Goal: Find contact information: Find contact information

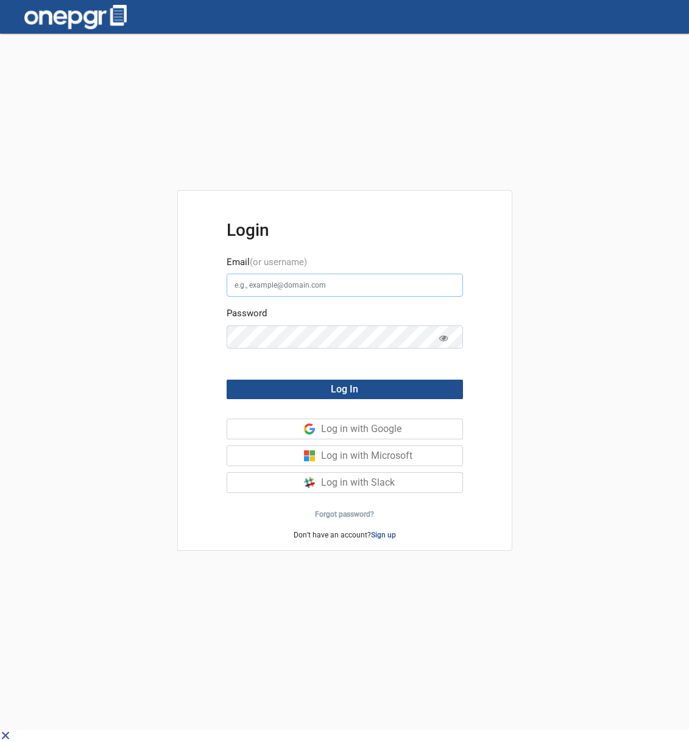
click at [347, 284] on input "Email (or username)" at bounding box center [345, 285] width 236 height 23
type input "[EMAIL_ADDRESS][DOMAIN_NAME]"
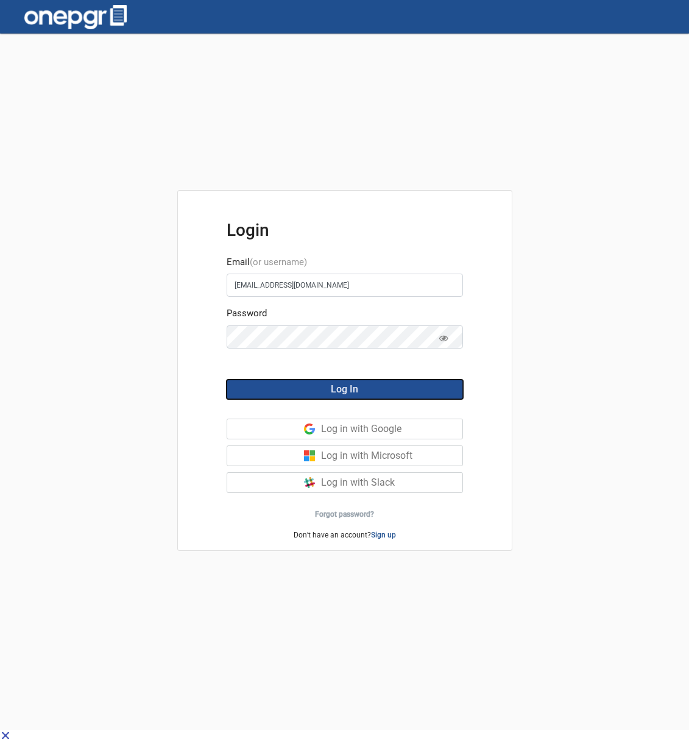
click at [387, 386] on button "Log In" at bounding box center [345, 389] width 236 height 19
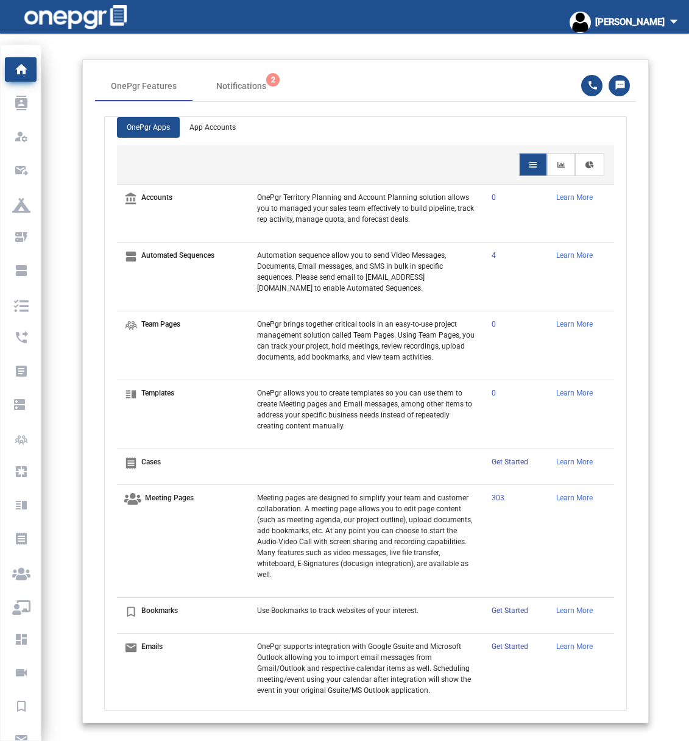
scroll to position [19, 0]
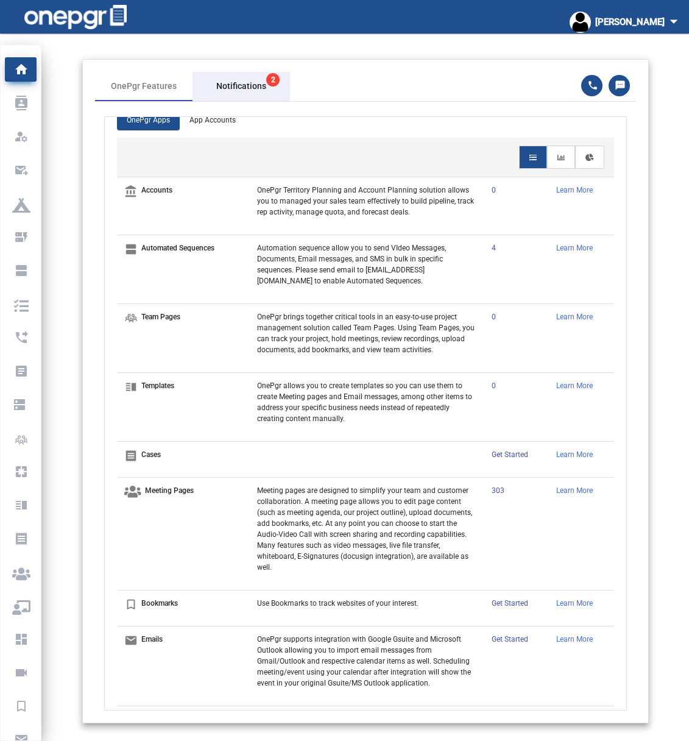
click at [239, 82] on span "Notifications 2" at bounding box center [241, 86] width 50 height 13
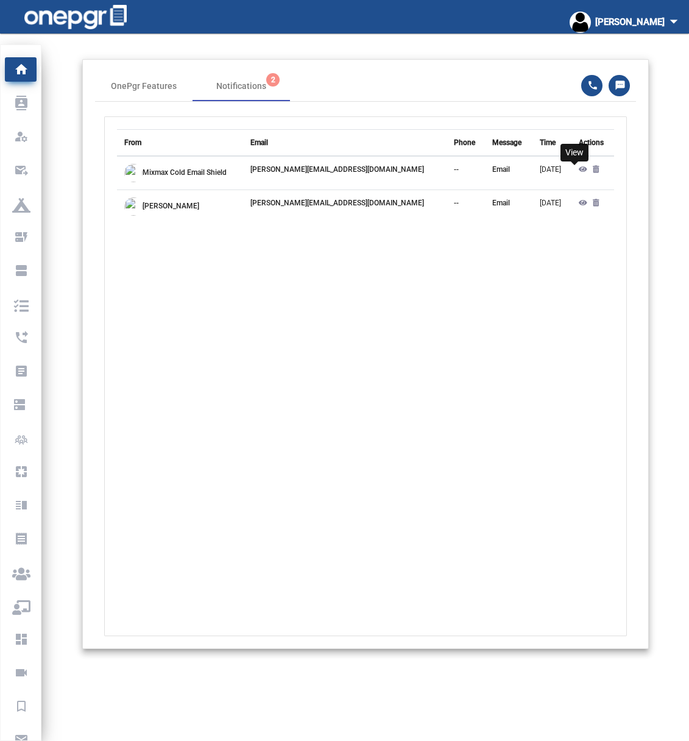
click at [579, 168] on icon at bounding box center [583, 169] width 9 height 7
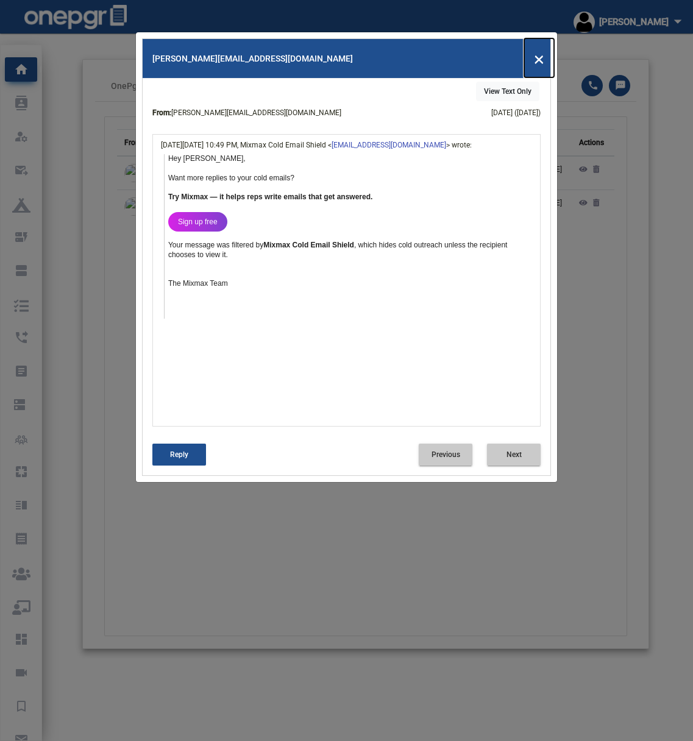
click at [534, 58] on span "×" at bounding box center [539, 57] width 10 height 23
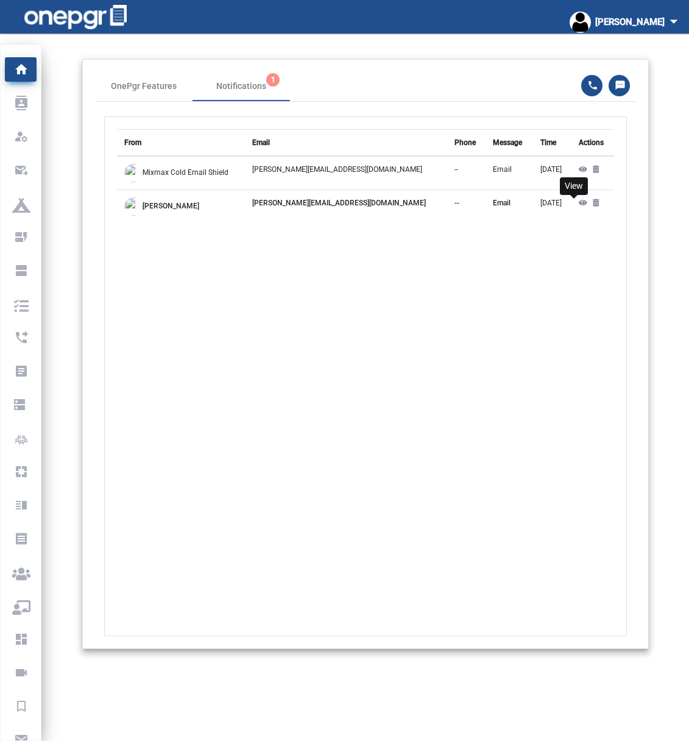
click at [579, 200] on icon at bounding box center [583, 202] width 9 height 7
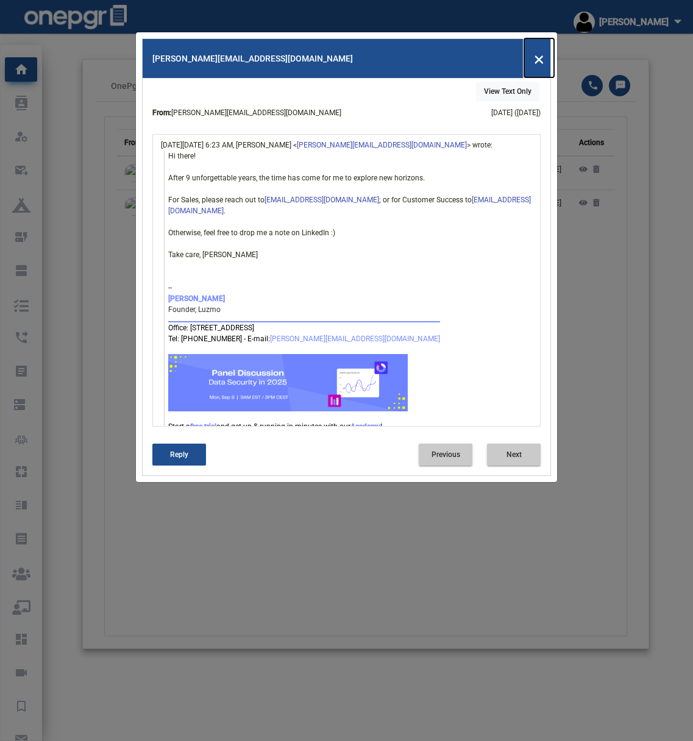
click at [538, 57] on span "×" at bounding box center [539, 57] width 10 height 23
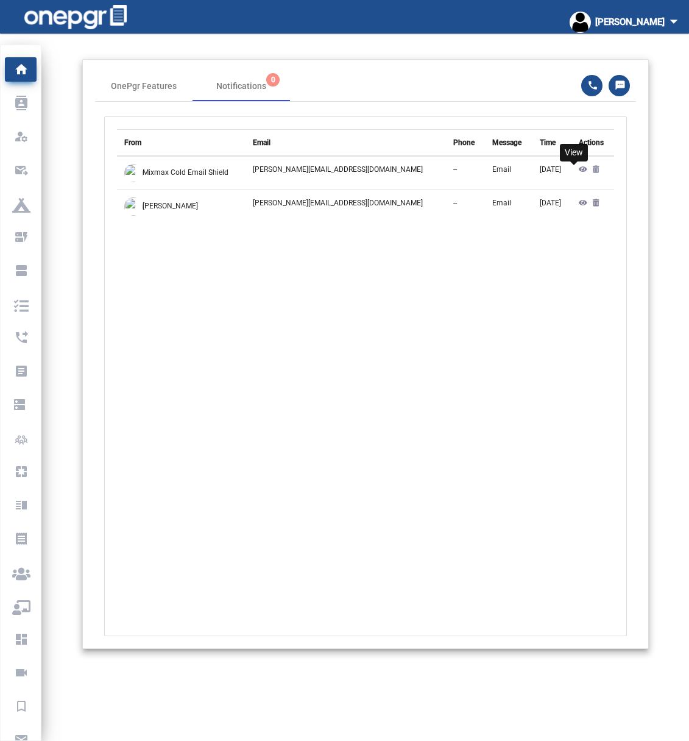
click at [579, 168] on icon at bounding box center [583, 169] width 9 height 7
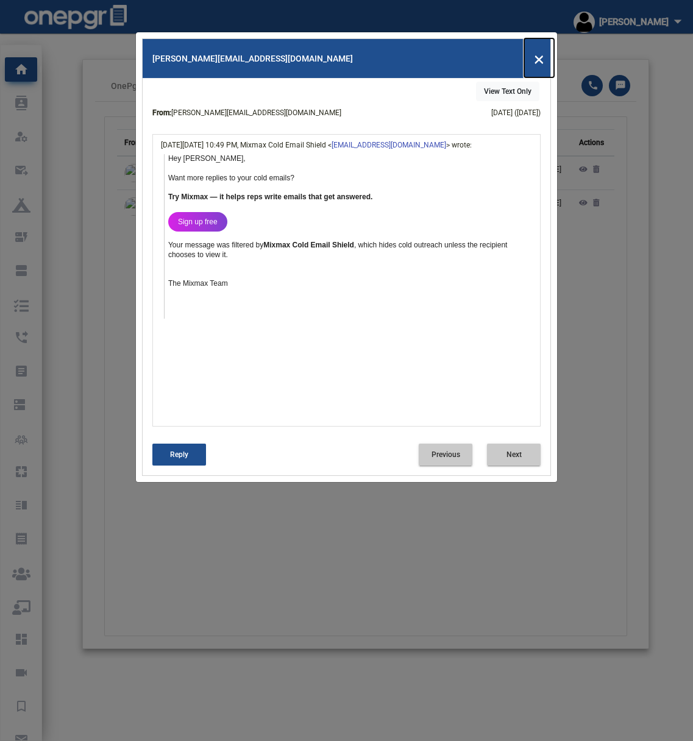
click at [536, 58] on span "×" at bounding box center [539, 57] width 10 height 23
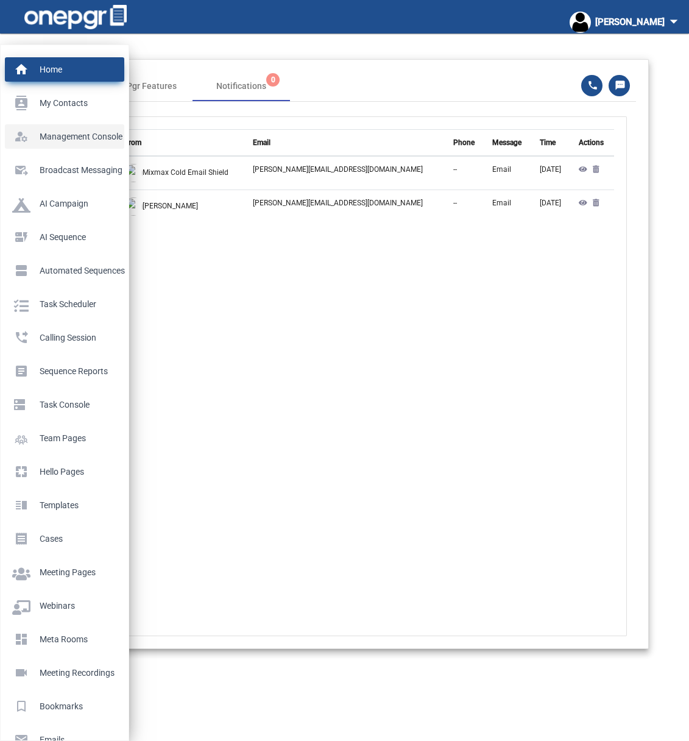
click at [60, 132] on p "Management Console" at bounding box center [62, 136] width 100 height 18
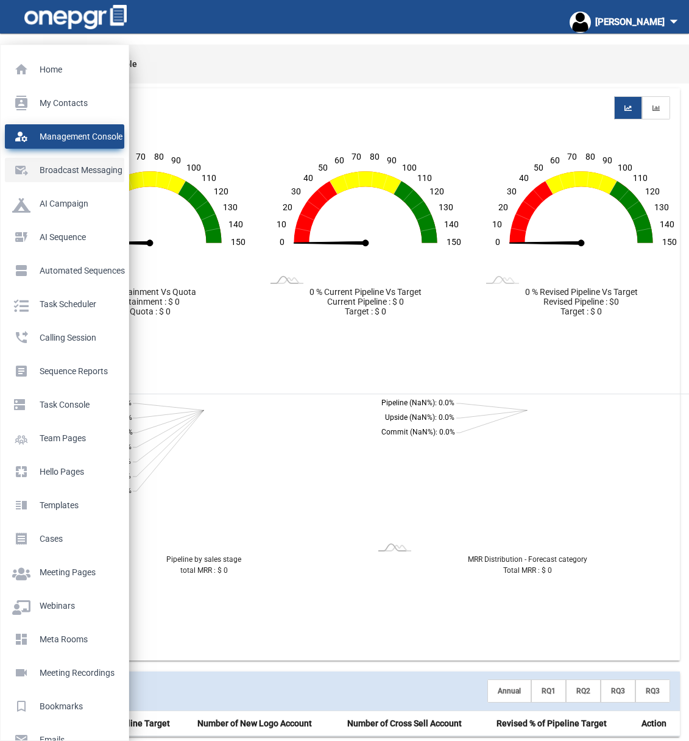
click at [18, 168] on p "Broadcast messaging" at bounding box center [62, 170] width 100 height 18
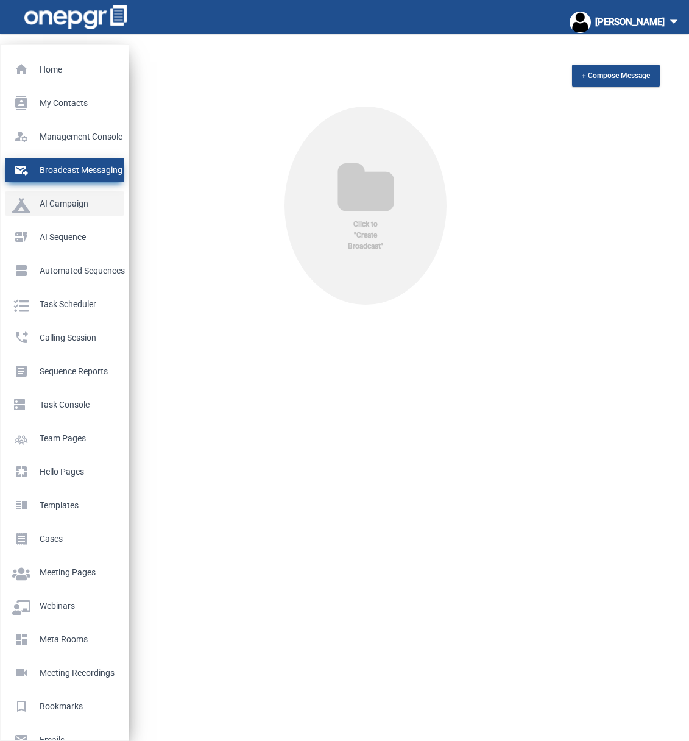
click at [35, 203] on p "AI Campaign" at bounding box center [62, 203] width 100 height 18
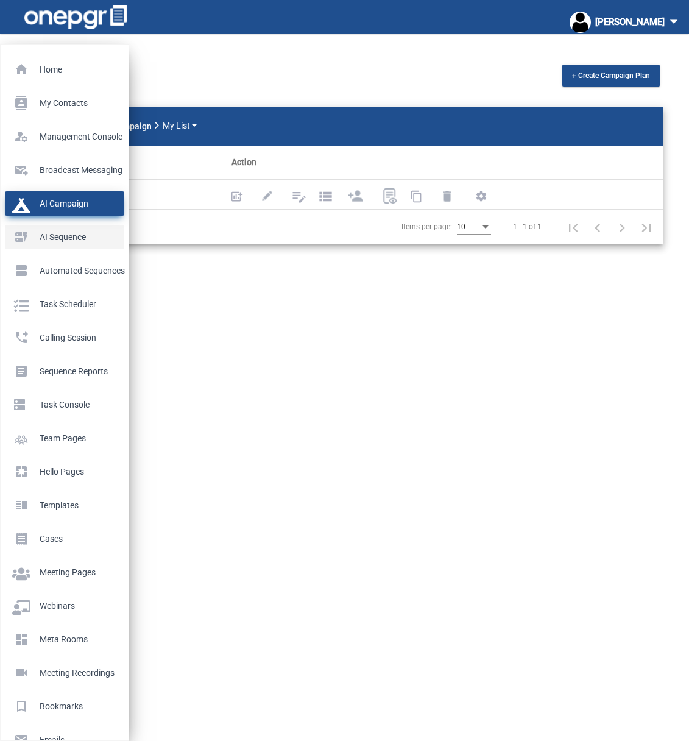
click at [71, 240] on p "AI Sequence" at bounding box center [62, 237] width 100 height 18
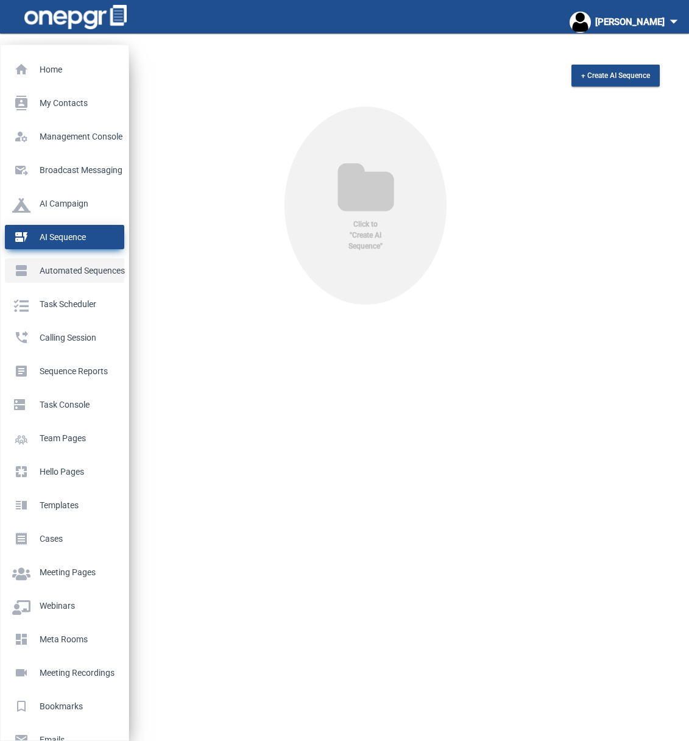
click at [80, 271] on p "Automated Sequences" at bounding box center [62, 270] width 100 height 18
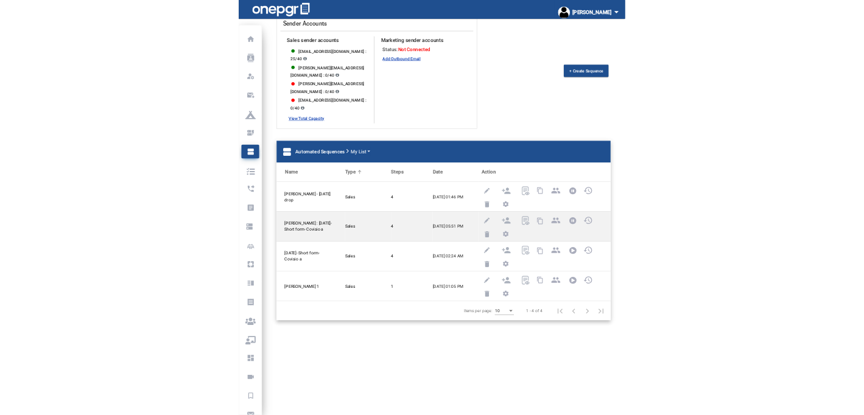
scroll to position [44, 0]
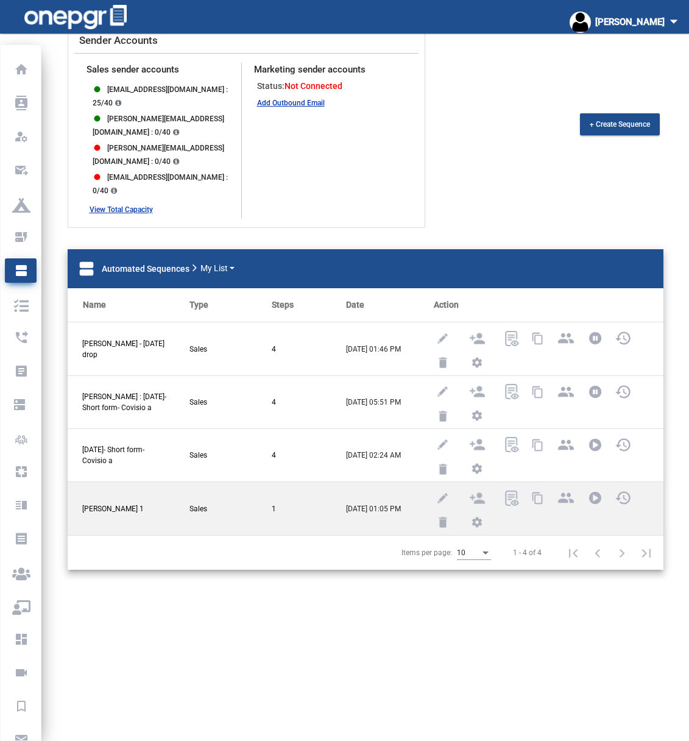
click at [615, 494] on div "content_copy group history settings" at bounding box center [539, 508] width 222 height 52
click at [617, 493] on div "content_copy group history settings" at bounding box center [539, 508] width 222 height 52
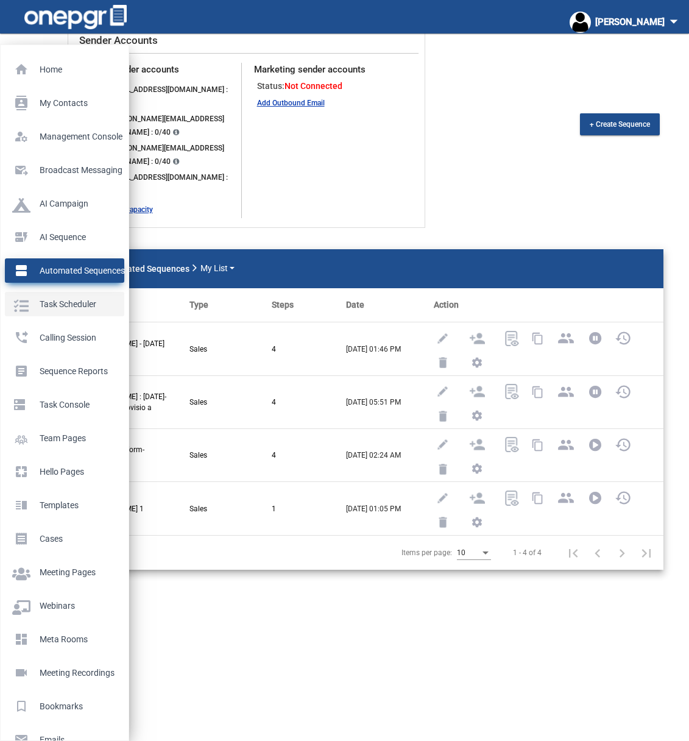
click at [24, 305] on p "Task Scheduler" at bounding box center [62, 304] width 100 height 18
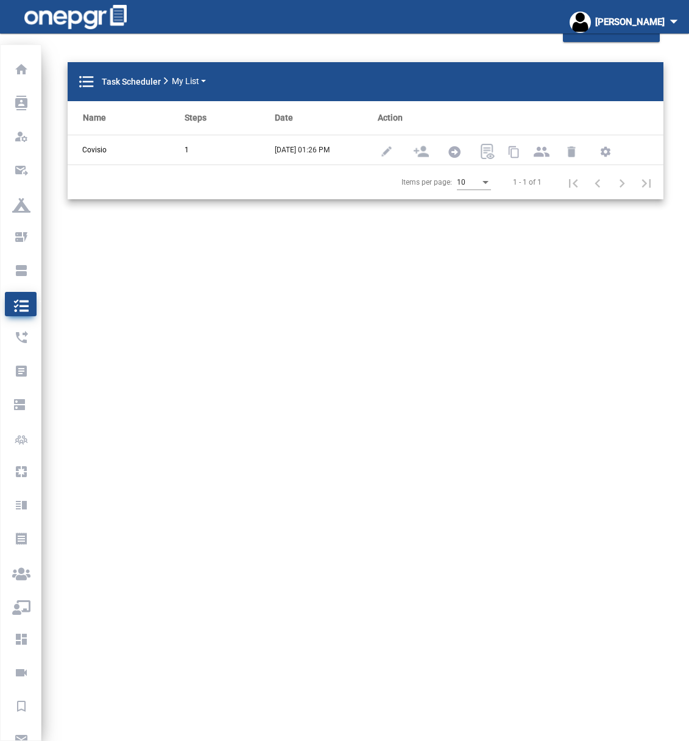
click at [239, 322] on mat-sidenav-content "+ Create Task Scheduler format_list_bulleted Task Scheduler My List Name Steps …" at bounding box center [365, 348] width 647 height 696
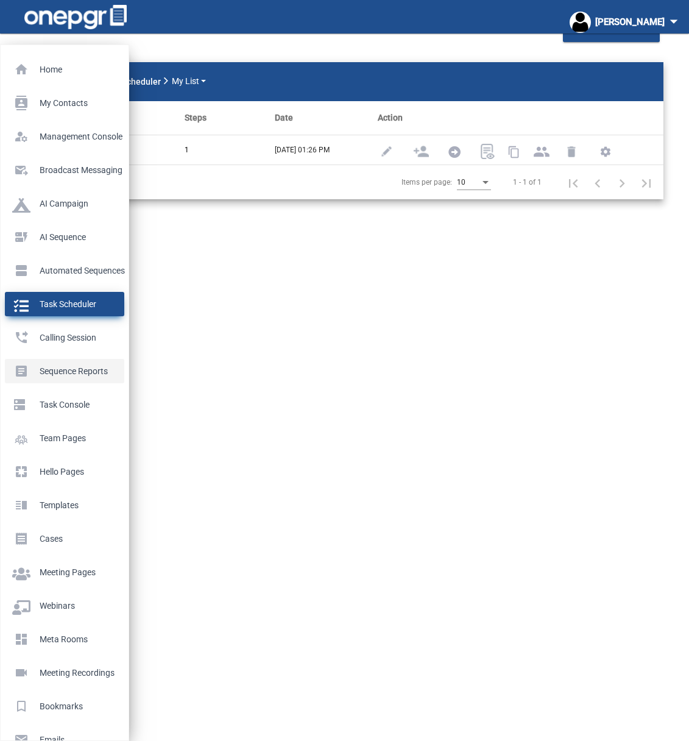
click at [27, 366] on p "Sequence Reports" at bounding box center [62, 371] width 100 height 18
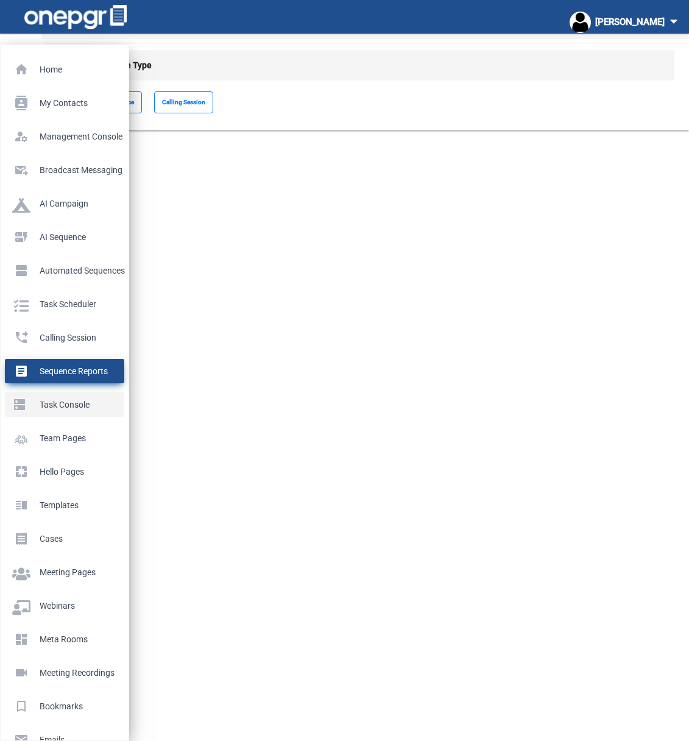
click at [30, 394] on link "dns_rounded Task Console" at bounding box center [64, 404] width 119 height 24
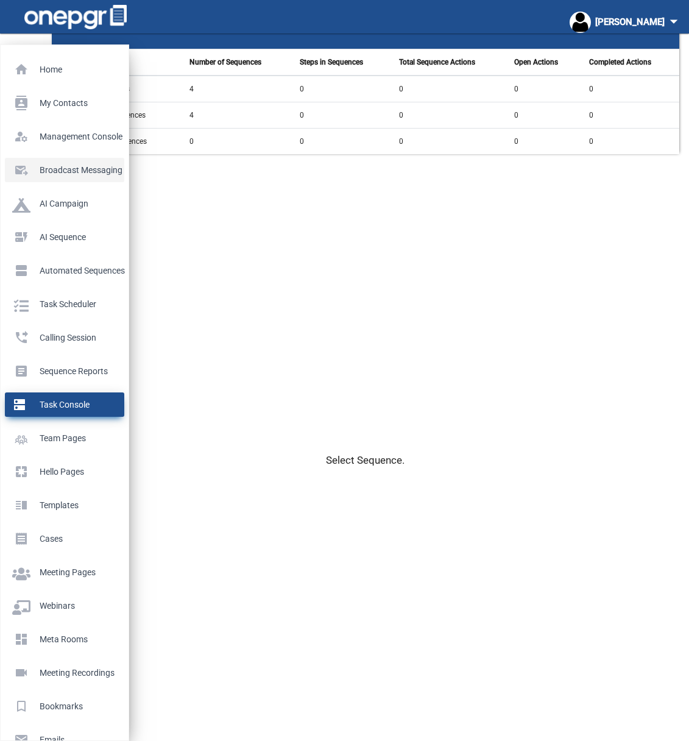
click at [51, 166] on p "Broadcast messaging" at bounding box center [62, 170] width 100 height 18
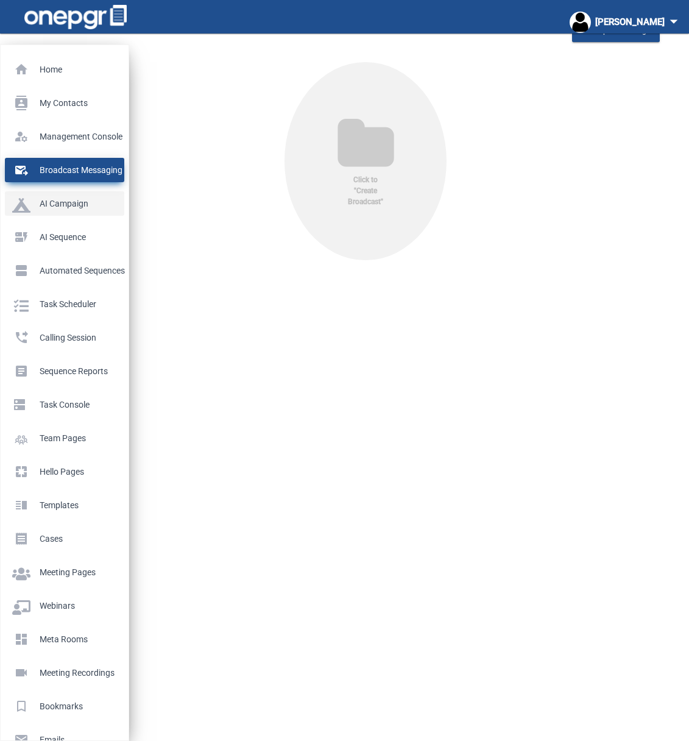
click at [48, 196] on p "AI Campaign" at bounding box center [62, 203] width 100 height 18
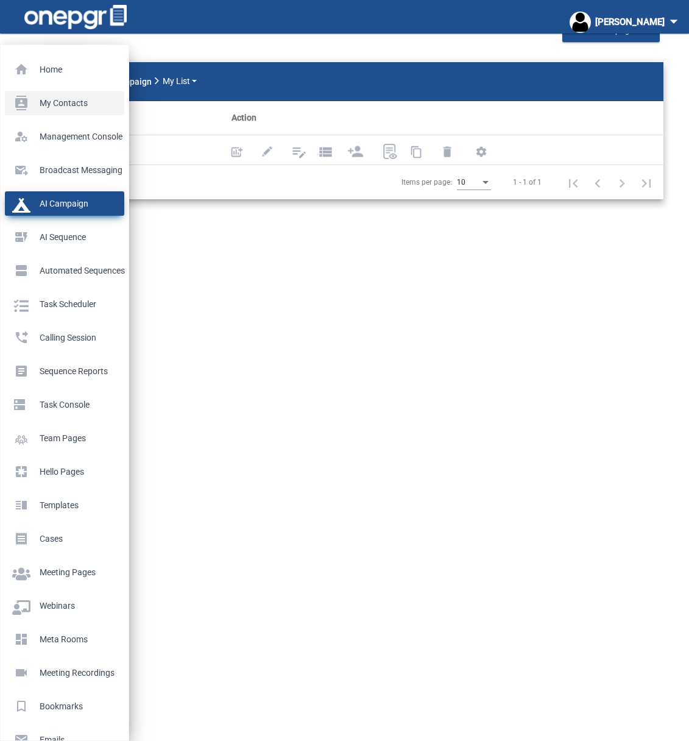
click at [30, 100] on p "My Contacts" at bounding box center [62, 103] width 100 height 18
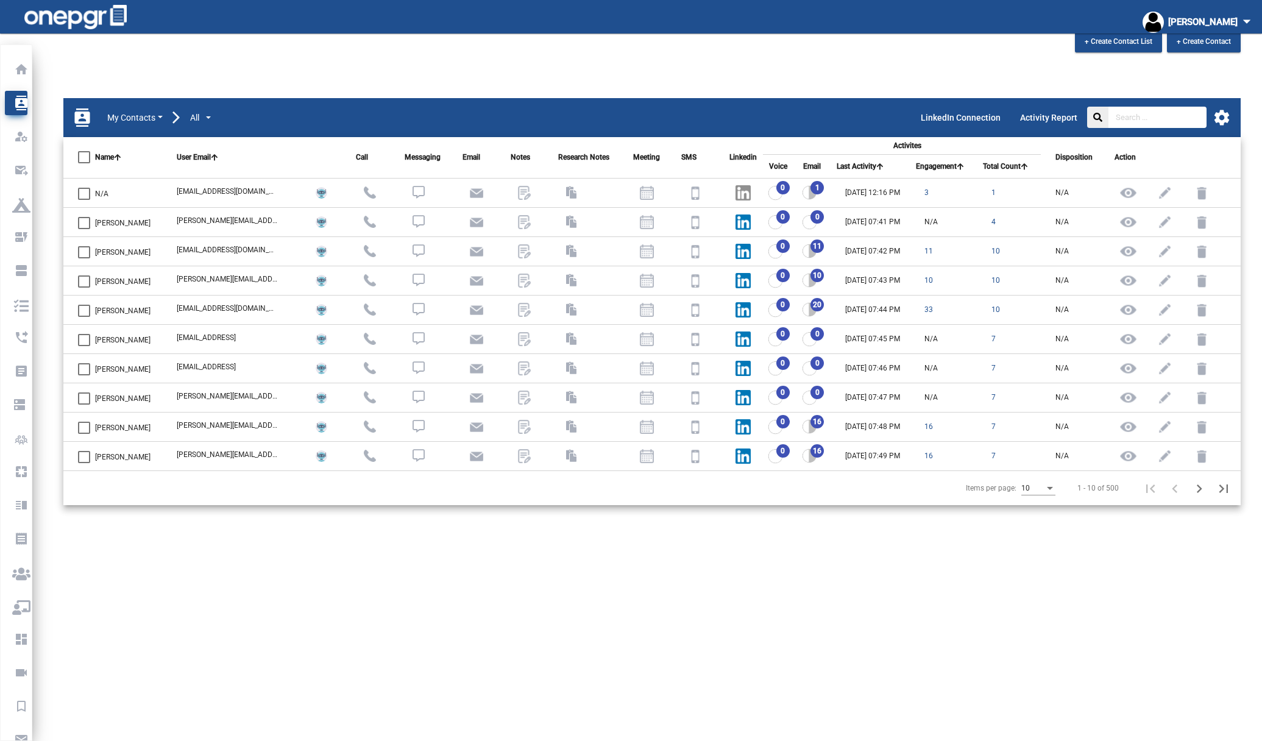
click at [688, 274] on div "10" at bounding box center [816, 280] width 28 height 15
drag, startPoint x: 145, startPoint y: 254, endPoint x: 94, endPoint y: 254, distance: 51.2
click at [94, 254] on td "[PERSON_NAME]" at bounding box center [112, 250] width 99 height 29
copy span "[PERSON_NAME]"
drag, startPoint x: 155, startPoint y: 280, endPoint x: 90, endPoint y: 278, distance: 64.6
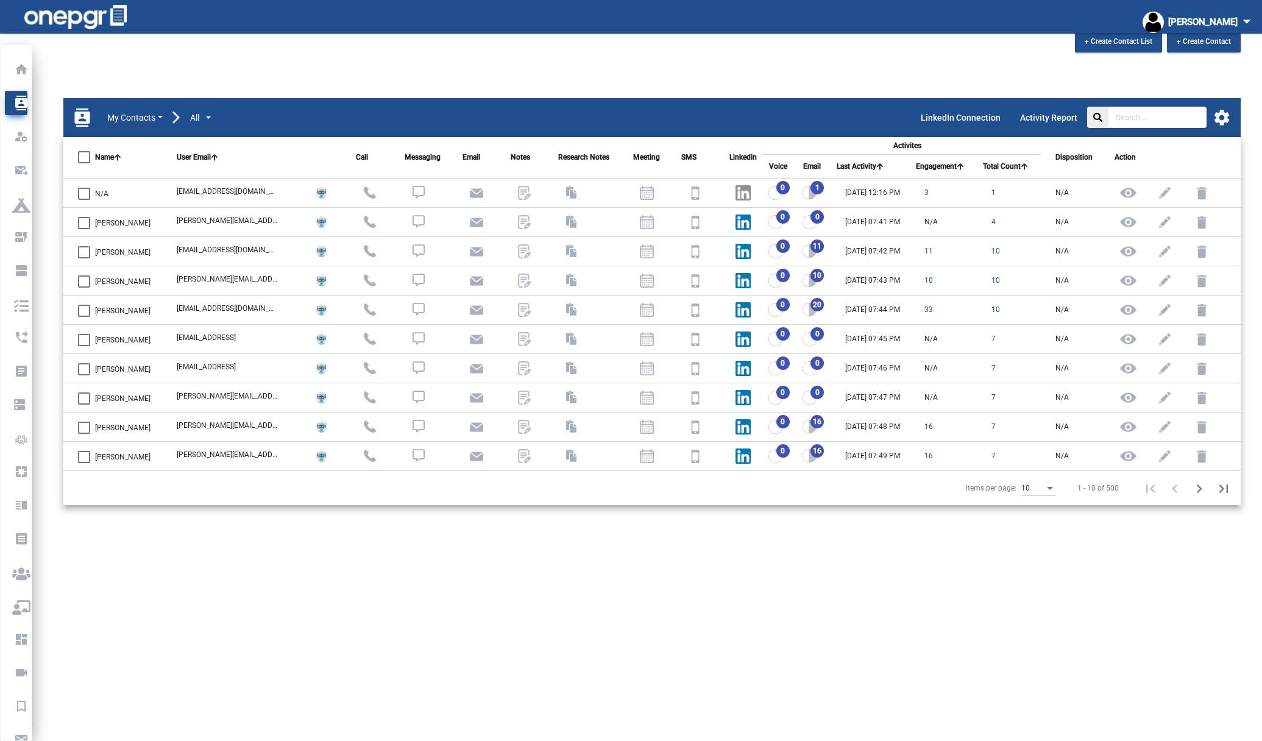
click at [90, 278] on td "[PERSON_NAME]" at bounding box center [112, 280] width 99 height 29
copy label "[PERSON_NAME]"
drag, startPoint x: 274, startPoint y: 280, endPoint x: 185, endPoint y: 283, distance: 88.4
click at [185, 283] on td "[PERSON_NAME][EMAIL_ADDRESS][DOMAIN_NAME]" at bounding box center [227, 280] width 131 height 29
copy div "[PERSON_NAME][EMAIL_ADDRESS][DOMAIN_NAME]"
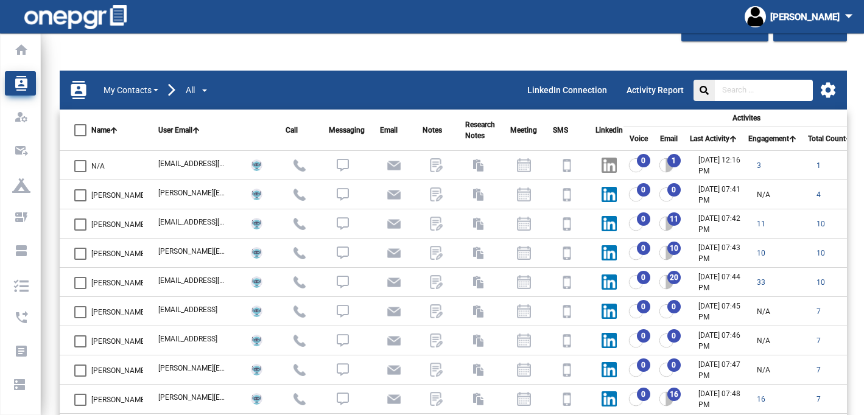
drag, startPoint x: 159, startPoint y: 252, endPoint x: 211, endPoint y: 253, distance: 52.4
click at [227, 253] on div "[PERSON_NAME][EMAIL_ADDRESS][DOMAIN_NAME]" at bounding box center [192, 251] width 69 height 11
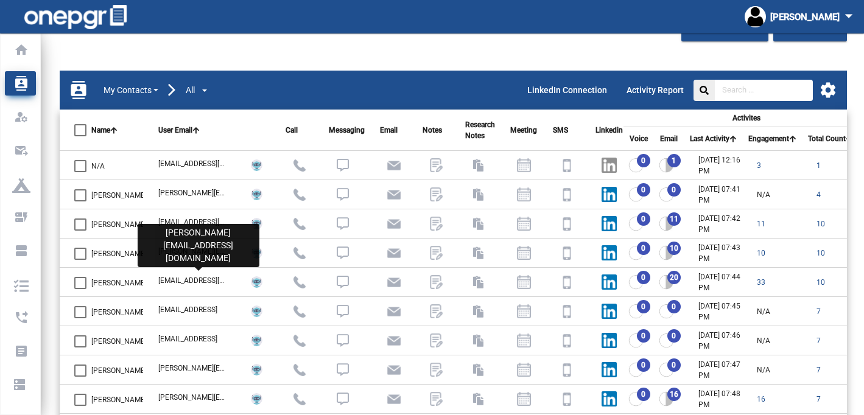
click at [207, 253] on div "[PERSON_NAME][EMAIL_ADDRESS][DOMAIN_NAME]" at bounding box center [192, 251] width 69 height 11
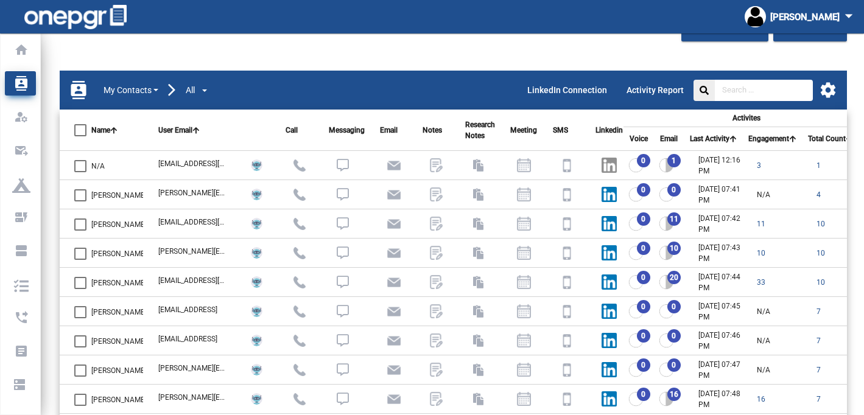
click at [171, 246] on td "[PERSON_NAME][EMAIL_ADDRESS][DOMAIN_NAME]" at bounding box center [186, 253] width 85 height 29
drag, startPoint x: 158, startPoint y: 250, endPoint x: 242, endPoint y: 251, distance: 83.5
click at [242, 251] on tr "[PERSON_NAME] [PERSON_NAME][EMAIL_ADDRESS][DOMAIN_NAME] 0 10 [DATE] 07:43 PM 10…" at bounding box center [548, 253] width 977 height 29
copy td "[PERSON_NAME][EMAIL_ADDRESS][DOMAIN_NAME] [PERSON_NAME][EMAIL_ADDRESS][DOMAIN_N…"
click at [125, 253] on span "[PERSON_NAME]" at bounding box center [118, 254] width 55 height 15
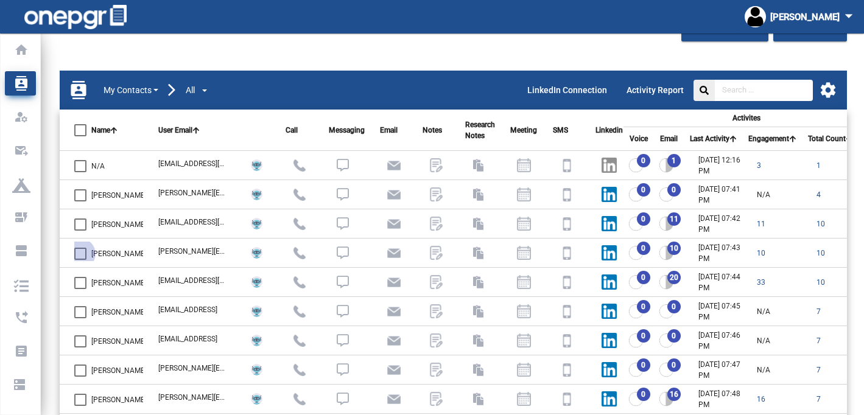
click at [80, 260] on input "[PERSON_NAME]" at bounding box center [80, 260] width 1 height 1
click at [71, 250] on td "[PERSON_NAME]" at bounding box center [102, 253] width 85 height 29
click at [79, 253] on div at bounding box center [80, 254] width 12 height 12
click at [80, 260] on input "[PERSON_NAME]" at bounding box center [80, 260] width 1 height 1
checkbox input "false"
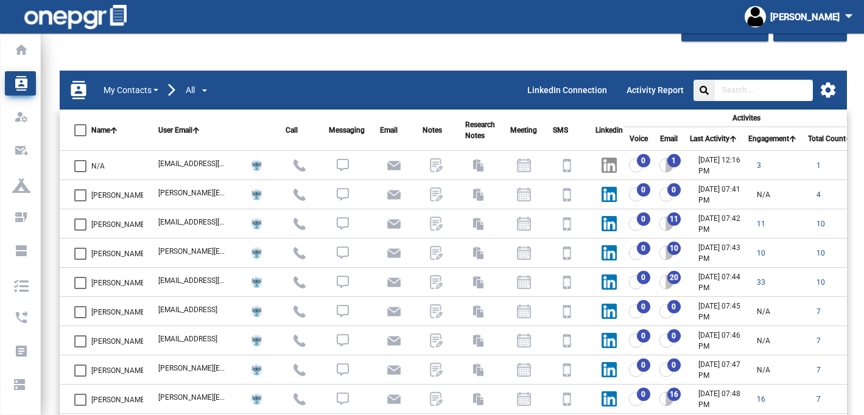
click at [181, 249] on div "[PERSON_NAME][EMAIL_ADDRESS][DOMAIN_NAME]" at bounding box center [192, 251] width 69 height 11
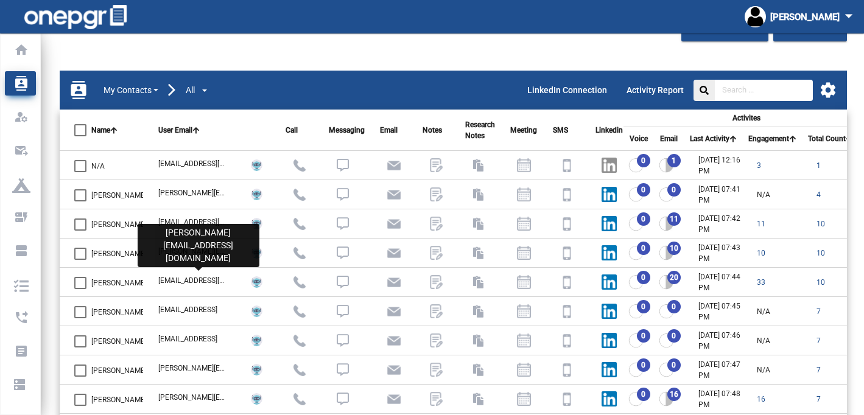
click at [211, 252] on div "[PERSON_NAME][EMAIL_ADDRESS][DOMAIN_NAME]" at bounding box center [192, 251] width 69 height 11
click at [170, 251] on div "[PERSON_NAME][EMAIL_ADDRESS][DOMAIN_NAME]" at bounding box center [192, 251] width 69 height 11
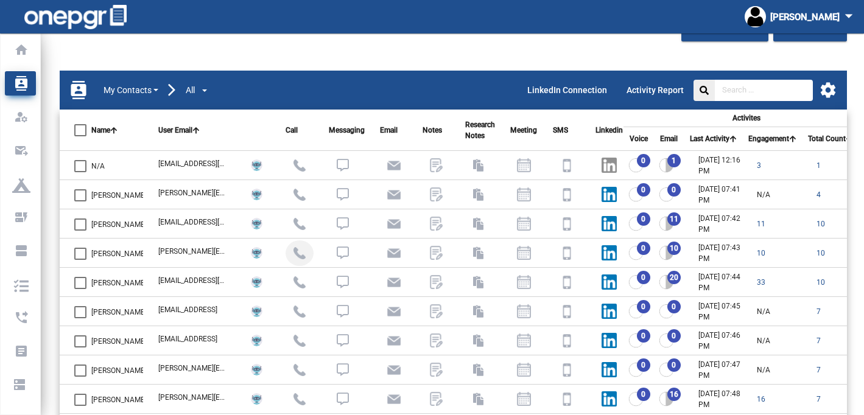
drag, startPoint x: 161, startPoint y: 250, endPoint x: 294, endPoint y: 261, distance: 133.9
click at [294, 261] on tr "[PERSON_NAME] [PERSON_NAME][EMAIL_ADDRESS][DOMAIN_NAME] 0 10 [DATE] 07:43 PM 10…" at bounding box center [548, 253] width 977 height 29
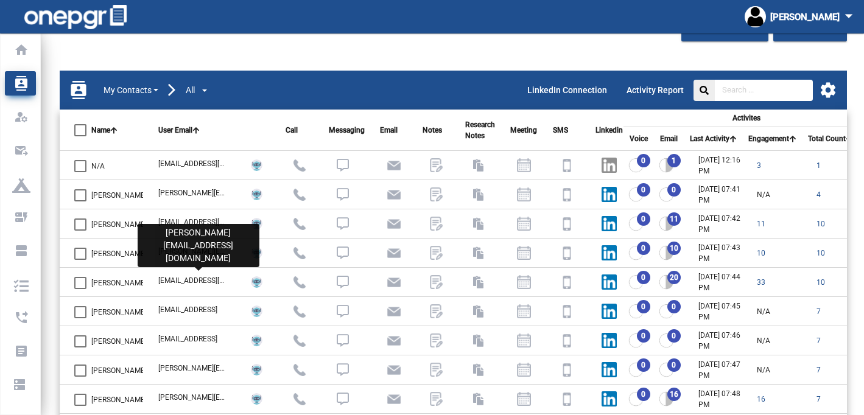
click at [160, 250] on div "[PERSON_NAME][EMAIL_ADDRESS][DOMAIN_NAME]" at bounding box center [192, 251] width 69 height 11
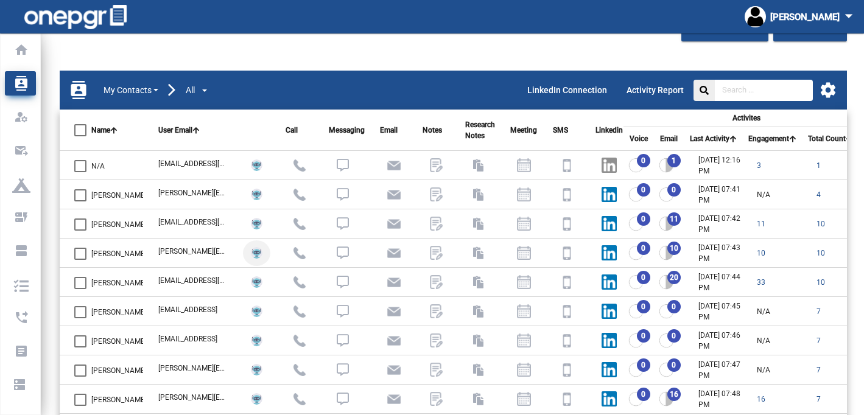
drag, startPoint x: 160, startPoint y: 250, endPoint x: 251, endPoint y: 257, distance: 91.7
click at [251, 257] on tr "[PERSON_NAME] [PERSON_NAME][EMAIL_ADDRESS][DOMAIN_NAME] 0 10 [DATE] 07:43 PM 10…" at bounding box center [548, 253] width 977 height 29
copy td "[PERSON_NAME][EMAIL_ADDRESS][DOMAIN_NAME] [PERSON_NAME][EMAIL_ADDRESS][DOMAIN_N…"
click at [114, 285] on span "[PERSON_NAME]" at bounding box center [118, 283] width 55 height 15
click at [80, 289] on input "[PERSON_NAME]" at bounding box center [80, 289] width 1 height 1
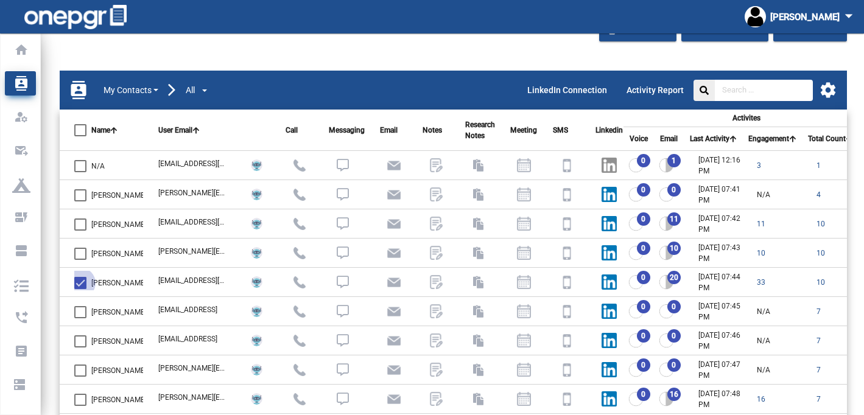
click at [114, 285] on span "[PERSON_NAME]" at bounding box center [118, 283] width 55 height 15
click at [80, 289] on input "[PERSON_NAME]" at bounding box center [80, 289] width 1 height 1
click at [140, 282] on span "[PERSON_NAME]" at bounding box center [118, 283] width 55 height 15
click at [80, 289] on input "[PERSON_NAME]" at bounding box center [80, 289] width 1 height 1
click at [140, 282] on span "[PERSON_NAME]" at bounding box center [118, 283] width 55 height 15
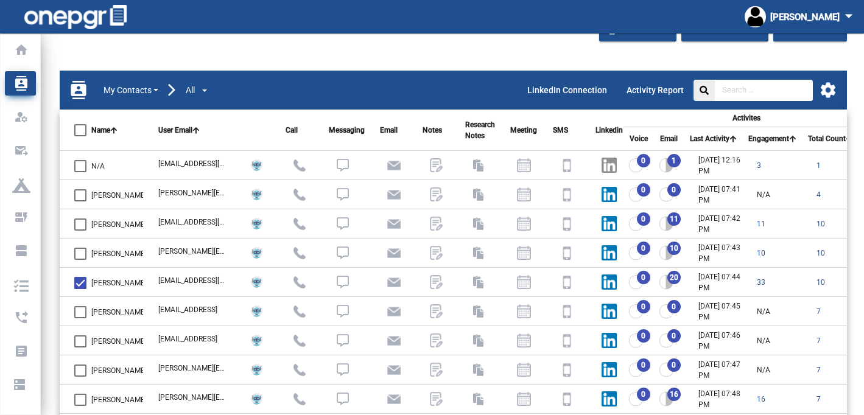
click at [80, 289] on input "[PERSON_NAME]" at bounding box center [80, 289] width 1 height 1
checkbox input "false"
click at [197, 286] on div "[EMAIL_ADDRESS][DOMAIN_NAME]" at bounding box center [192, 280] width 69 height 11
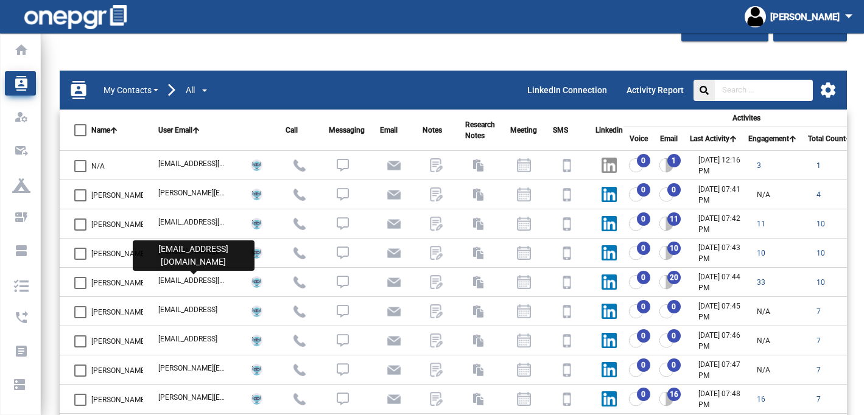
click at [197, 286] on div "[EMAIL_ADDRESS][DOMAIN_NAME]" at bounding box center [192, 280] width 69 height 11
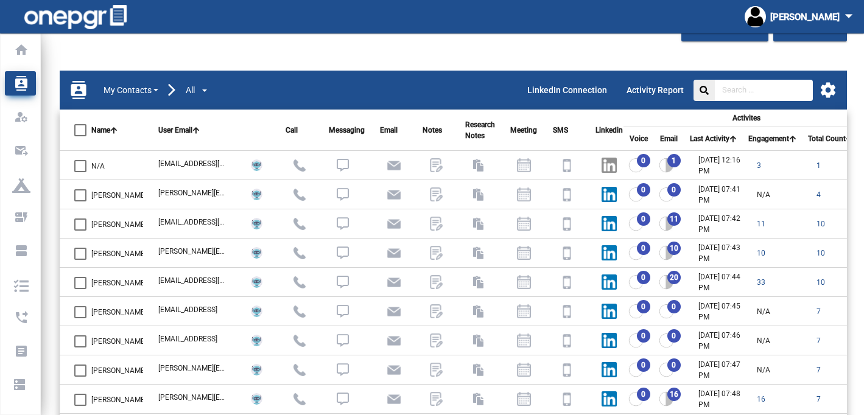
drag, startPoint x: 161, startPoint y: 281, endPoint x: 179, endPoint y: 282, distance: 17.7
click at [236, 282] on tr "[PERSON_NAME] [EMAIL_ADDRESS][DOMAIN_NAME] 0 20 [DATE] 07:44 PM 33 10 N/A" at bounding box center [548, 282] width 977 height 29
drag, startPoint x: 180, startPoint y: 282, endPoint x: 228, endPoint y: 283, distance: 48.8
click at [228, 283] on tr "[PERSON_NAME] [EMAIL_ADDRESS][DOMAIN_NAME] 0 20 [DATE] 07:44 PM 33 10 N/A" at bounding box center [548, 282] width 977 height 29
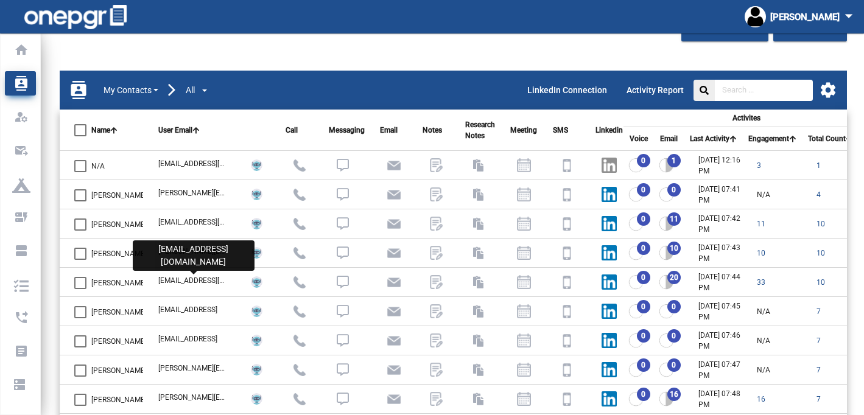
copy div "[EMAIL_ADDRESS][DOMAIN_NAME]"
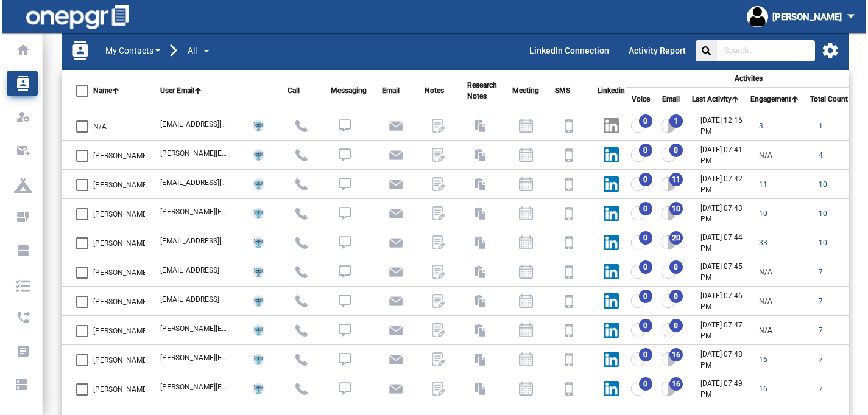
scroll to position [87, 0]
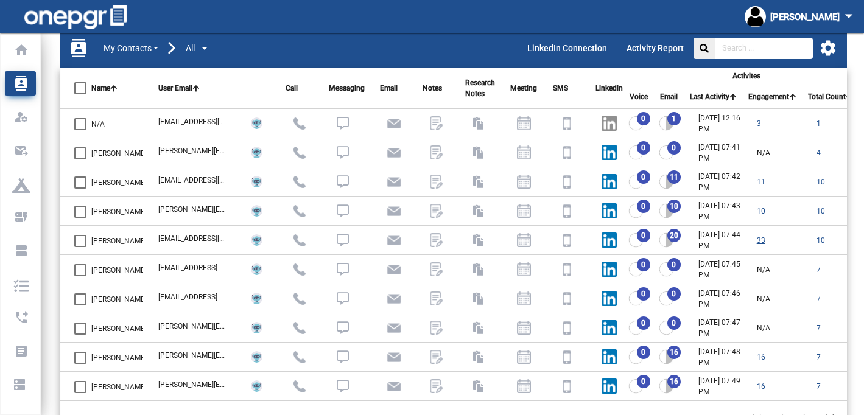
click at [688, 238] on span "33" at bounding box center [761, 240] width 9 height 9
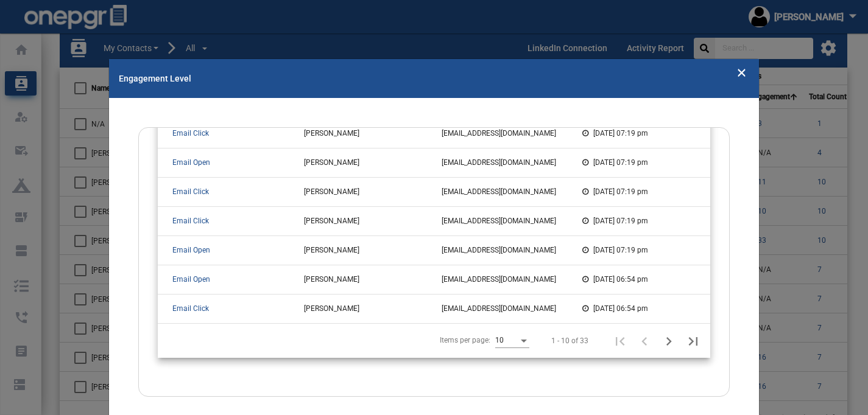
scroll to position [1, 0]
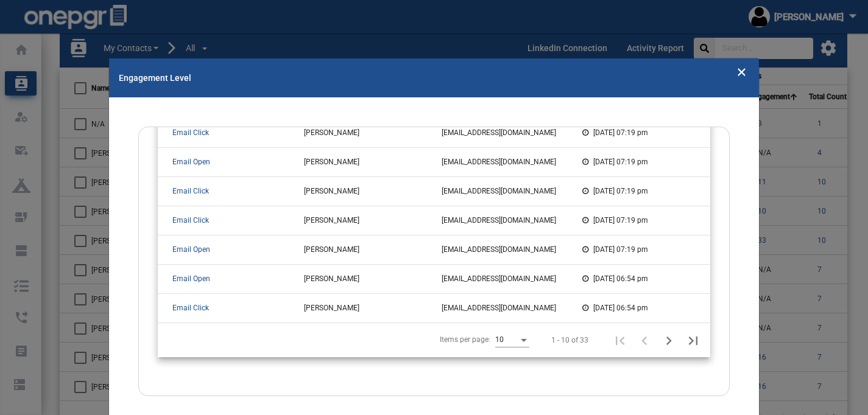
click at [688, 69] on icon "Close" at bounding box center [742, 71] width 10 height 18
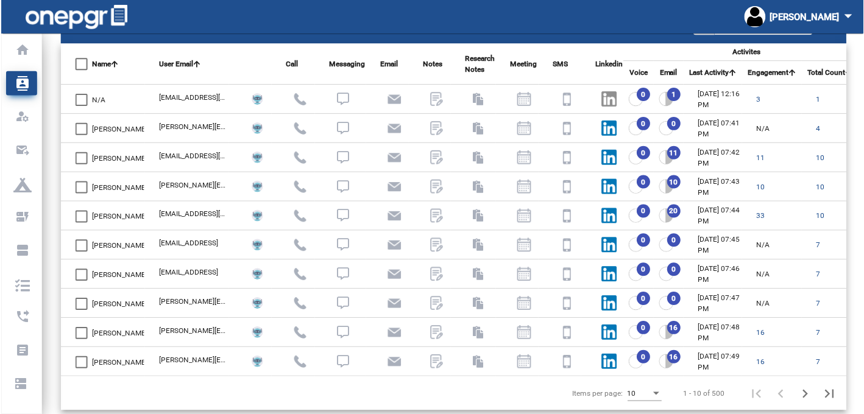
scroll to position [121, 0]
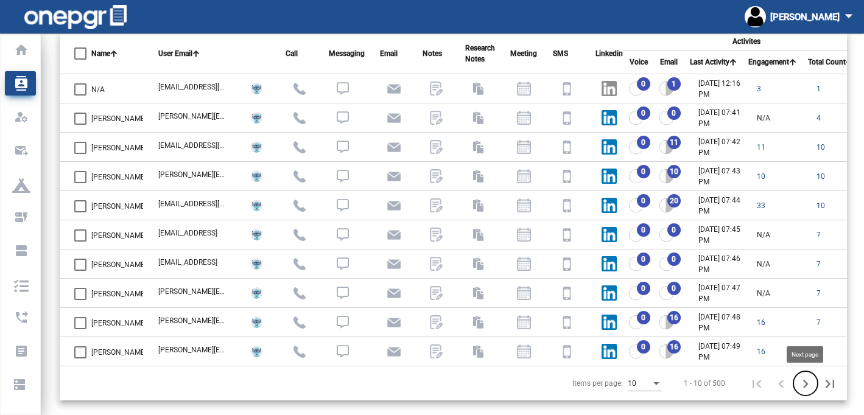
click at [688, 387] on icon "Next page" at bounding box center [806, 384] width 5 height 9
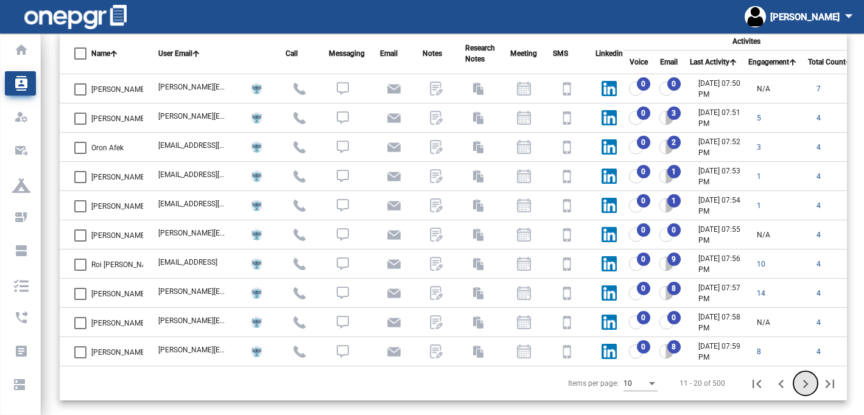
click at [688, 387] on icon "Next page" at bounding box center [806, 384] width 5 height 9
click at [688, 387] on icon "Previous page" at bounding box center [781, 384] width 5 height 9
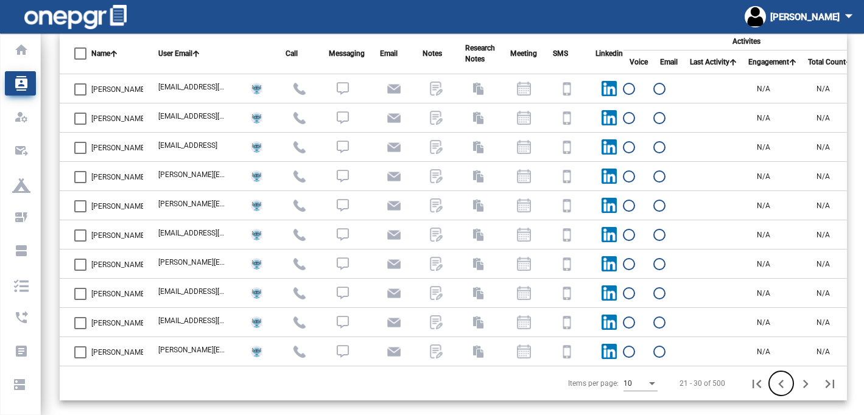
click at [688, 387] on icon "Previous page" at bounding box center [781, 384] width 5 height 9
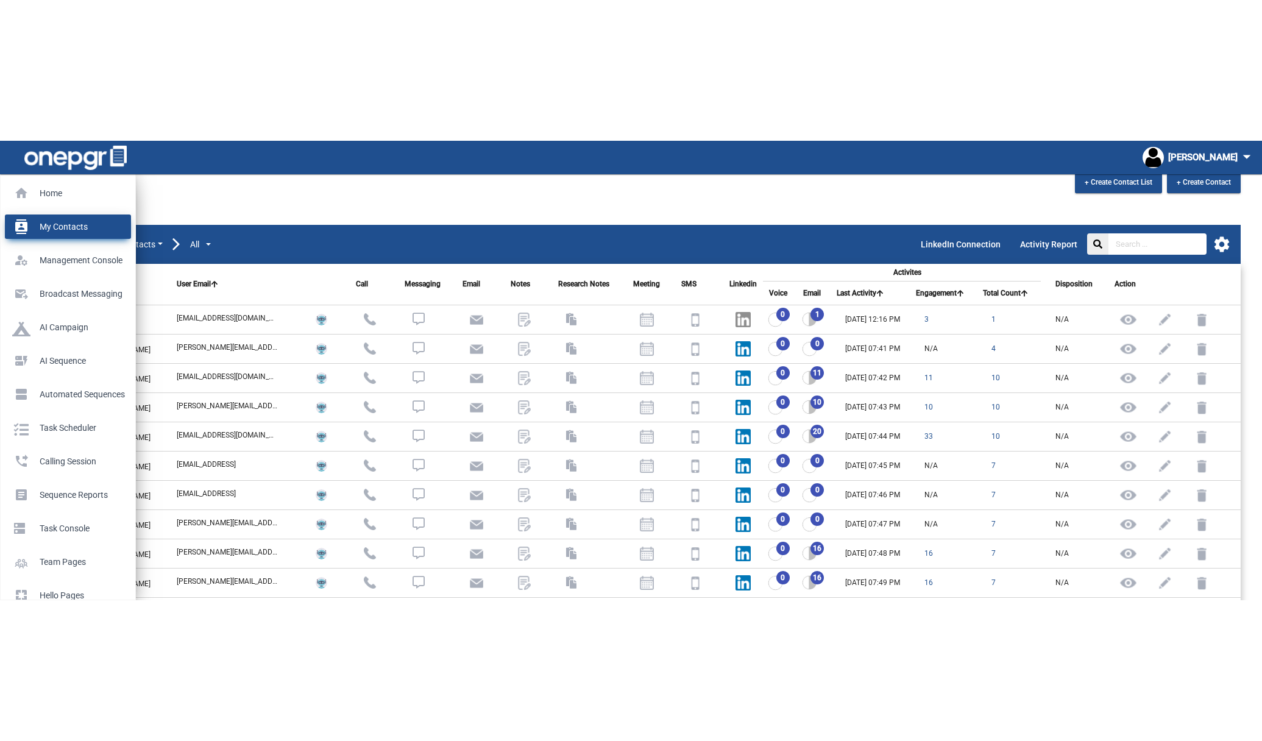
scroll to position [44, 0]
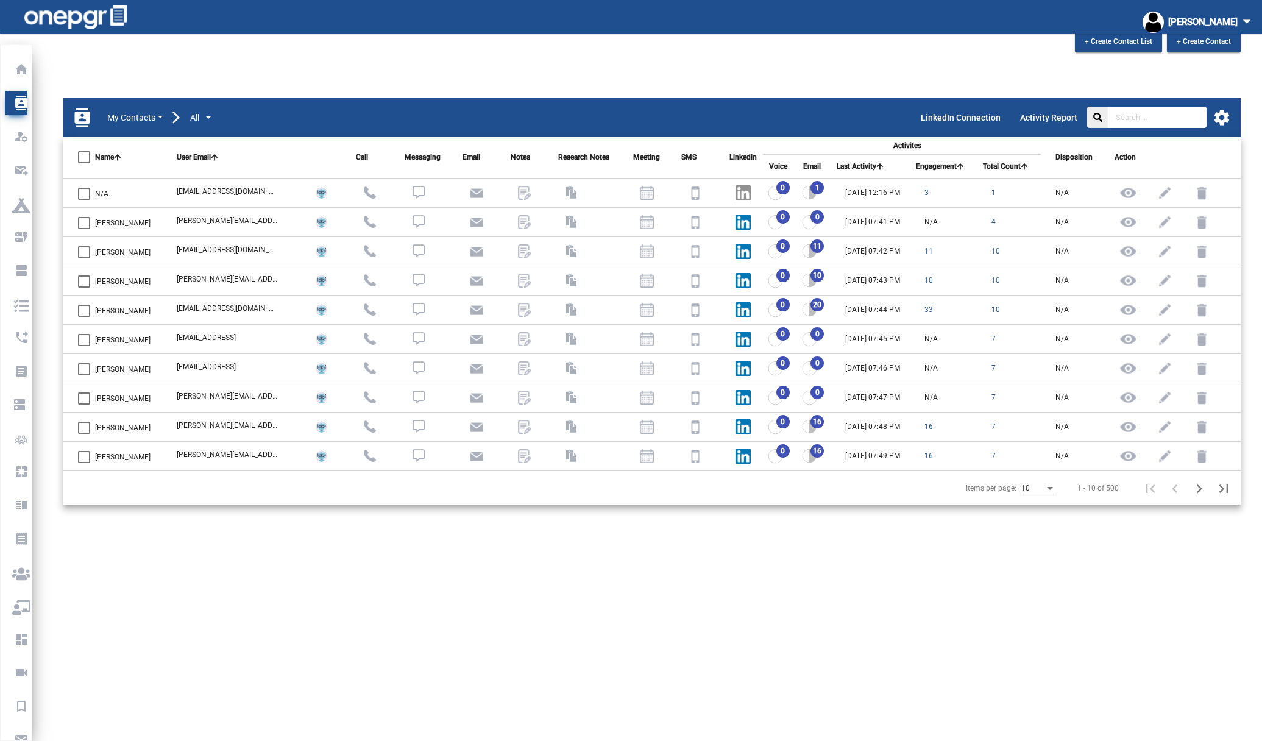
click at [135, 454] on span "[PERSON_NAME]" at bounding box center [122, 457] width 55 height 15
click at [84, 463] on input "[PERSON_NAME]" at bounding box center [83, 463] width 1 height 1
checkbox input "true"
drag, startPoint x: 189, startPoint y: 453, endPoint x: 261, endPoint y: 453, distance: 71.3
click at [261, 453] on td "[PERSON_NAME][EMAIL_ADDRESS][DOMAIN_NAME]" at bounding box center [227, 455] width 131 height 29
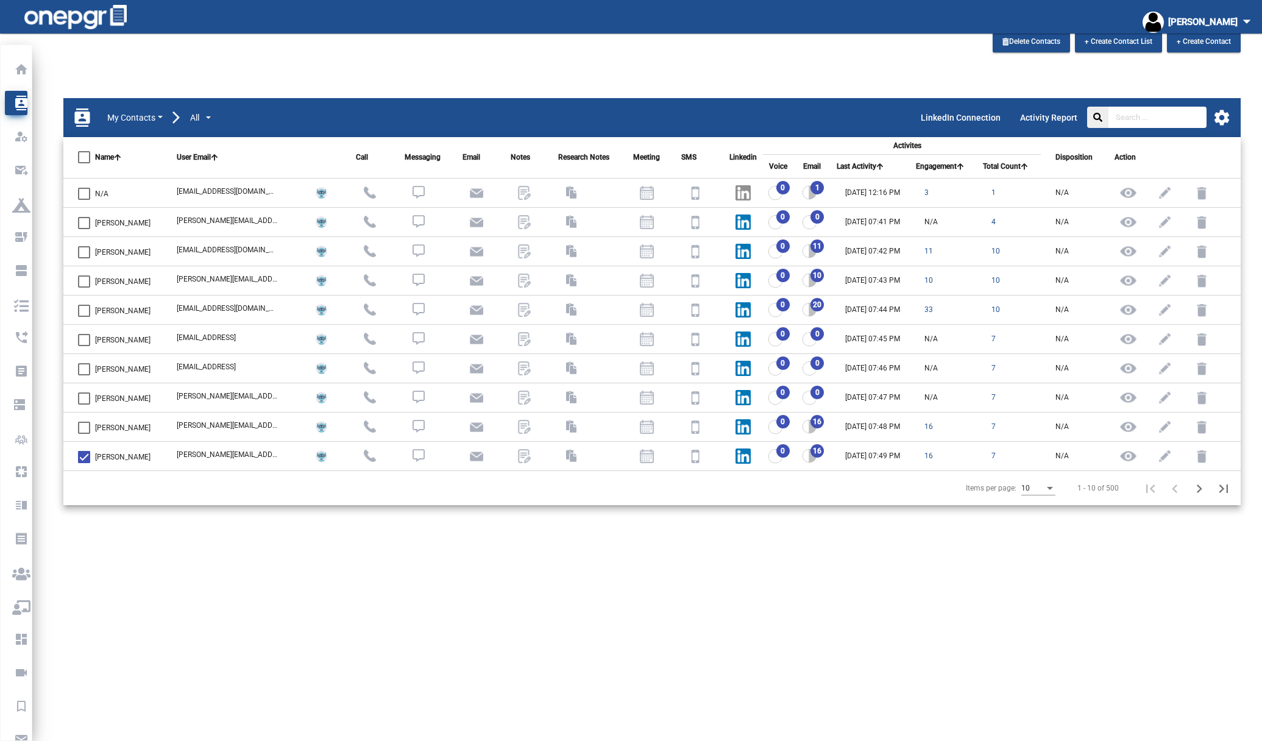
copy div "[PERSON_NAME][EMAIL_ADDRESS][DOMAIN_NAME]"
click at [352, 7] on div "[PERSON_NAME] arrow_drop_down" at bounding box center [631, 17] width 1262 height 34
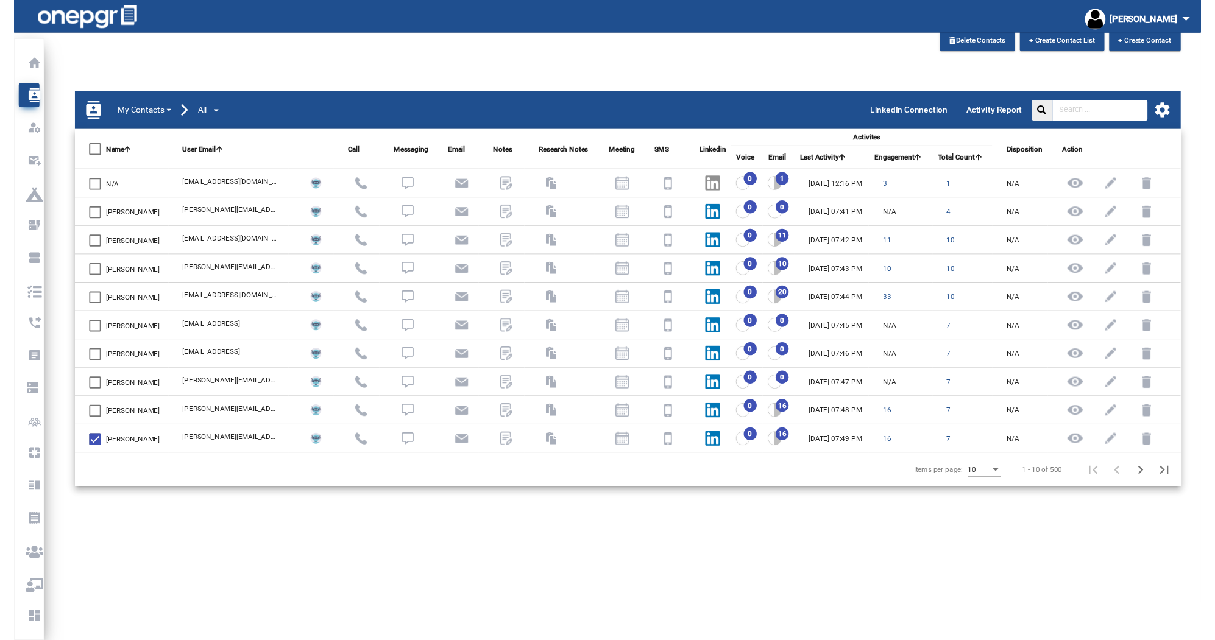
scroll to position [38, 0]
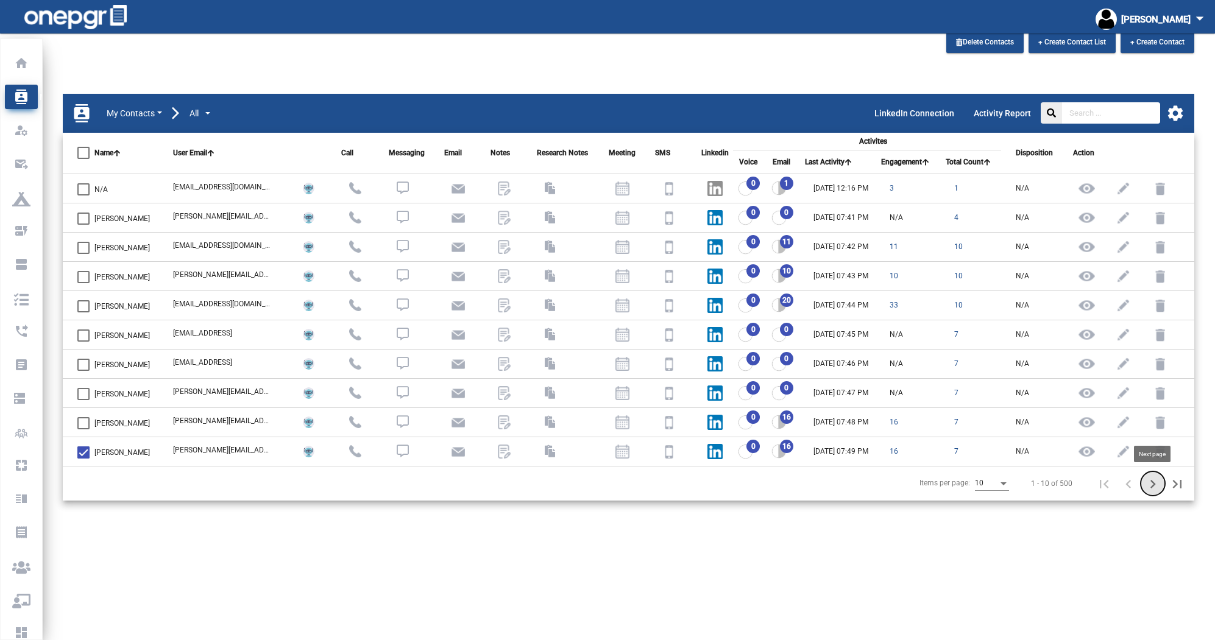
click at [688, 478] on icon "Next page" at bounding box center [1152, 484] width 17 height 17
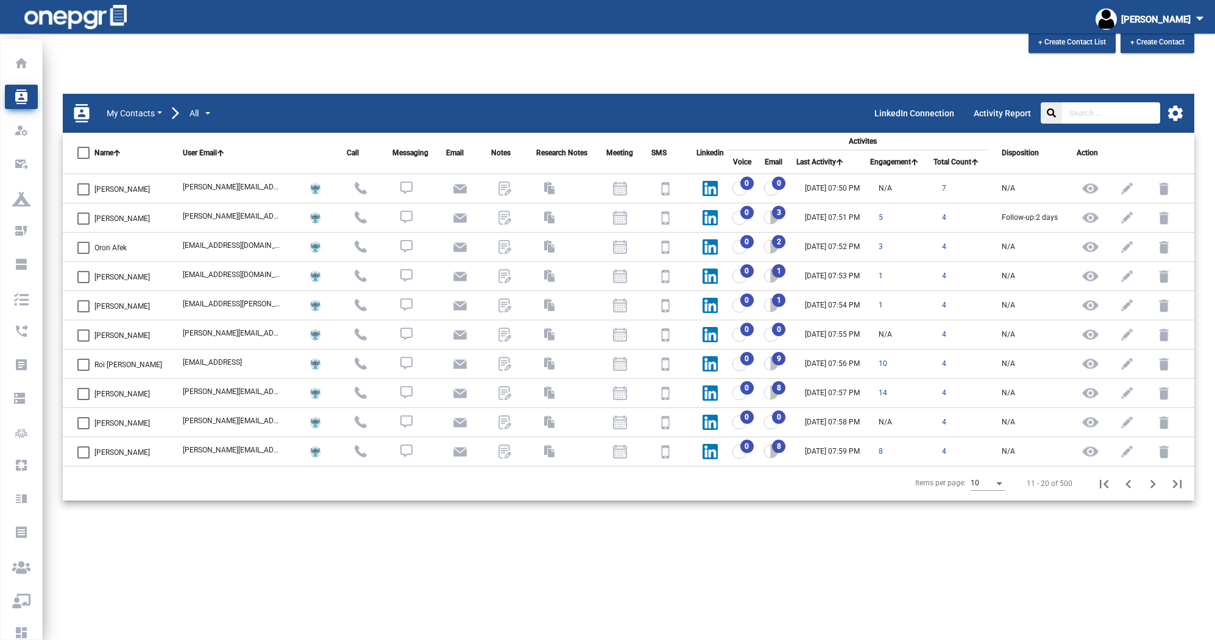
click at [688, 212] on div "3" at bounding box center [776, 217] width 26 height 15
click at [688, 216] on img at bounding box center [1090, 217] width 27 height 27
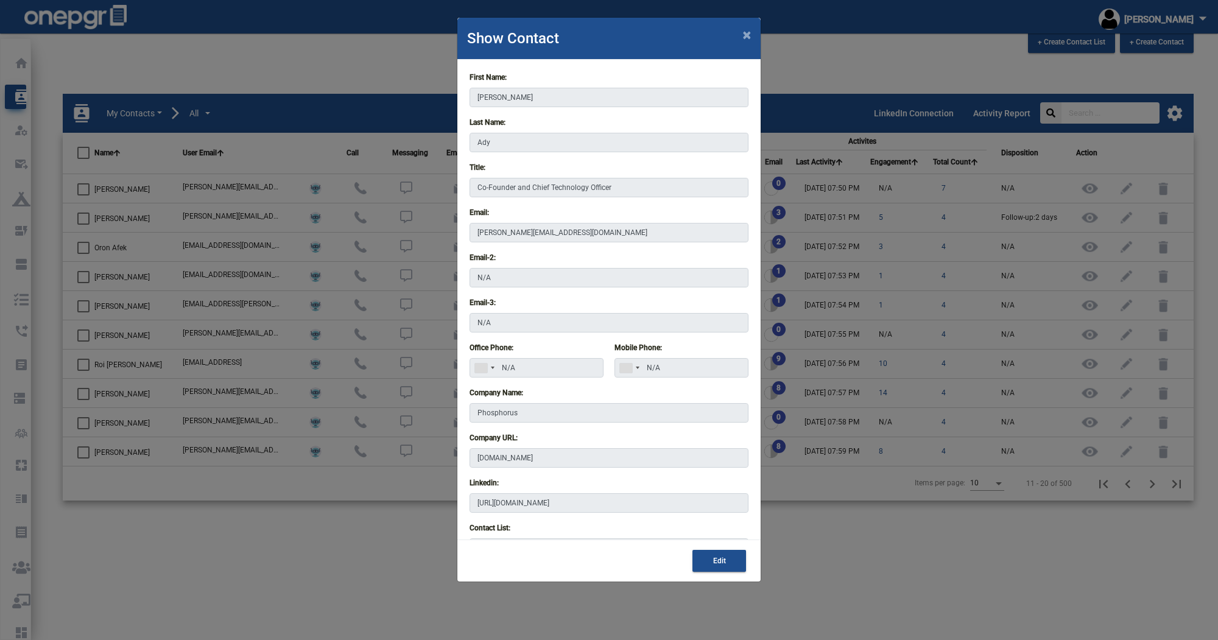
click at [688, 528] on modal-container "Show Contact × First Name: [PERSON_NAME] Last Name: Ady Title: Co-Founder and C…" at bounding box center [609, 320] width 1218 height 640
click at [688, 34] on span "×" at bounding box center [747, 34] width 8 height 17
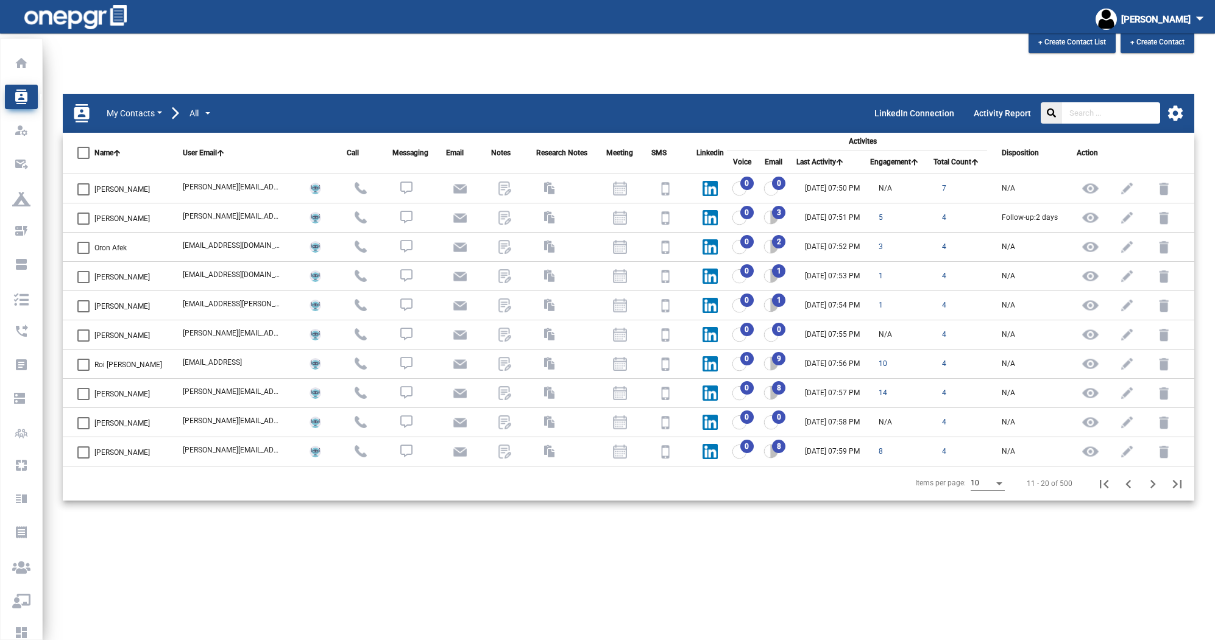
click at [688, 216] on div "3" at bounding box center [776, 217] width 26 height 15
click at [688, 219] on img at bounding box center [770, 217] width 15 height 15
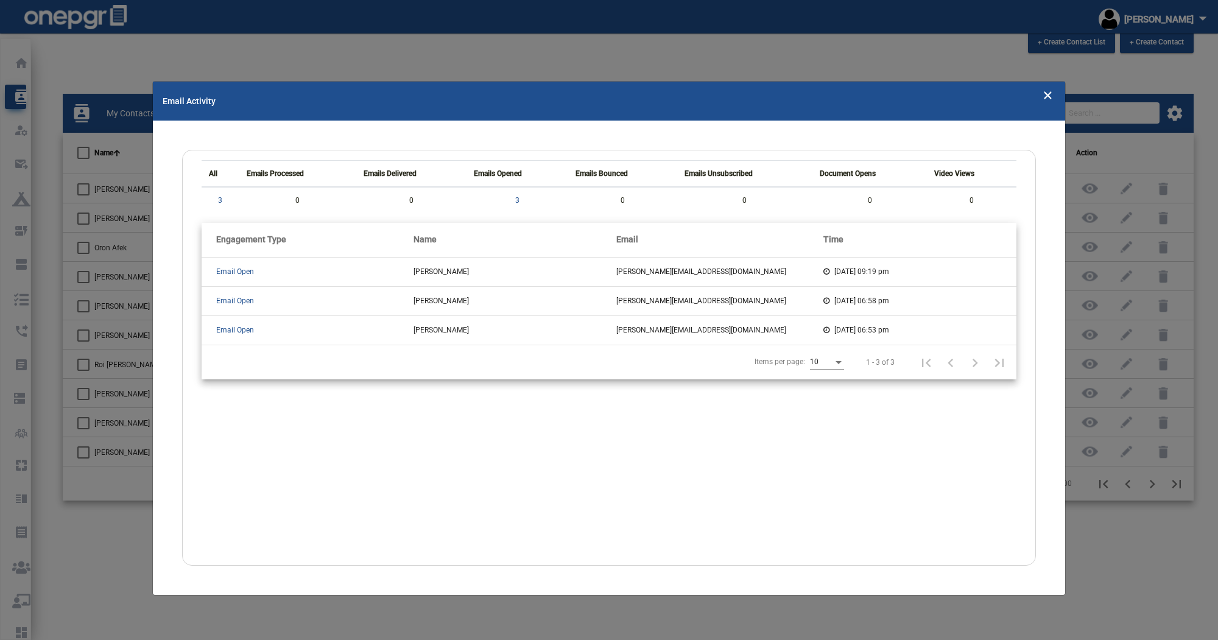
click at [688, 90] on icon "Close" at bounding box center [1048, 94] width 10 height 18
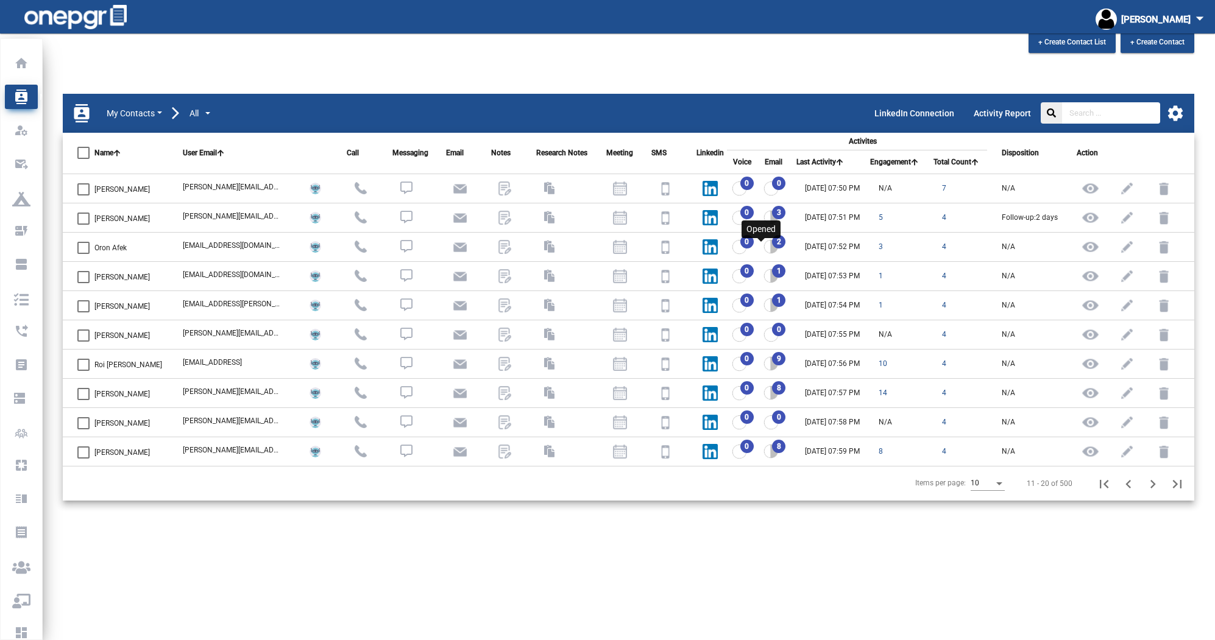
click at [688, 247] on img at bounding box center [770, 246] width 15 height 15
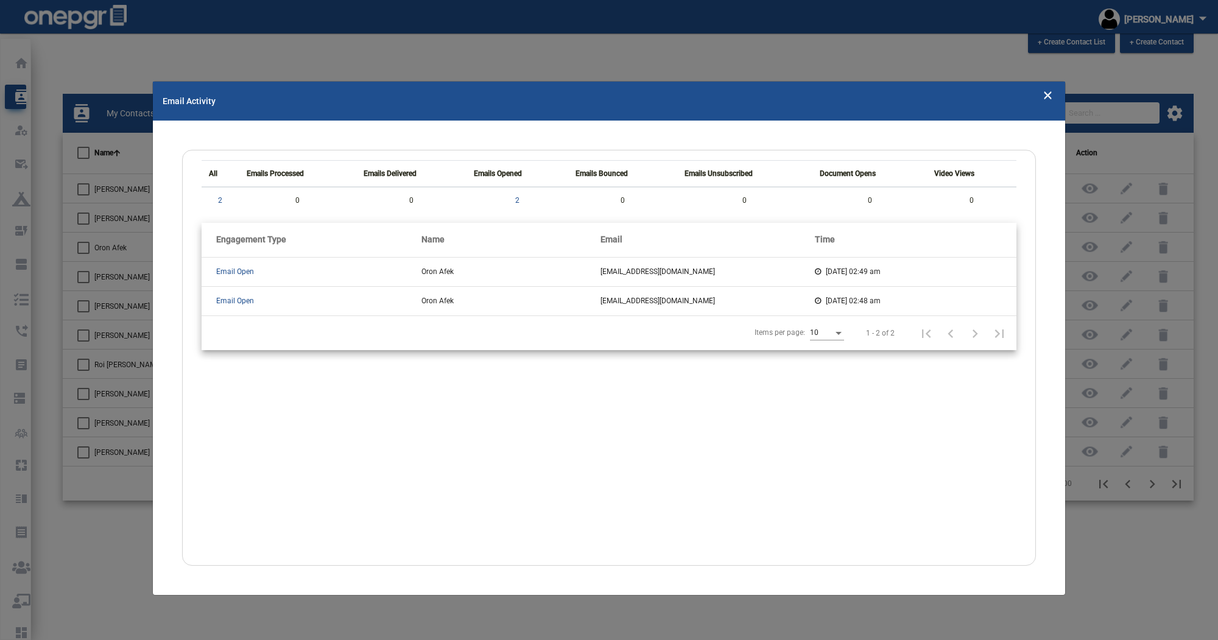
click at [688, 96] on icon "Close" at bounding box center [1048, 94] width 10 height 18
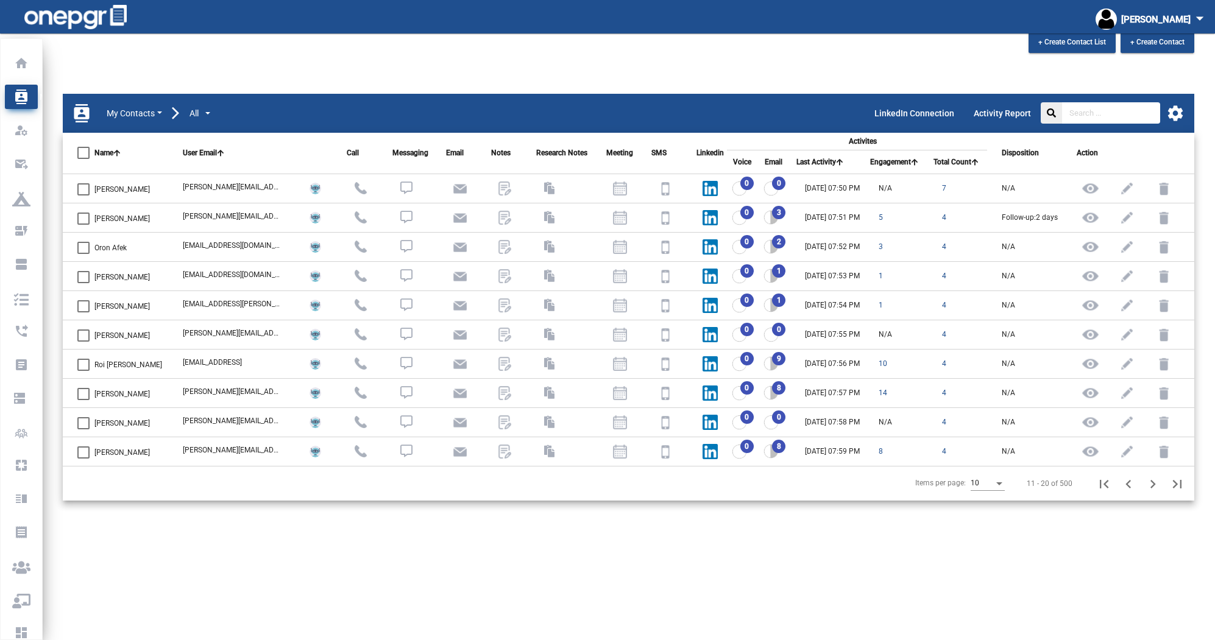
click at [688, 211] on div "3" at bounding box center [776, 217] width 26 height 15
click at [688, 220] on img at bounding box center [770, 217] width 15 height 15
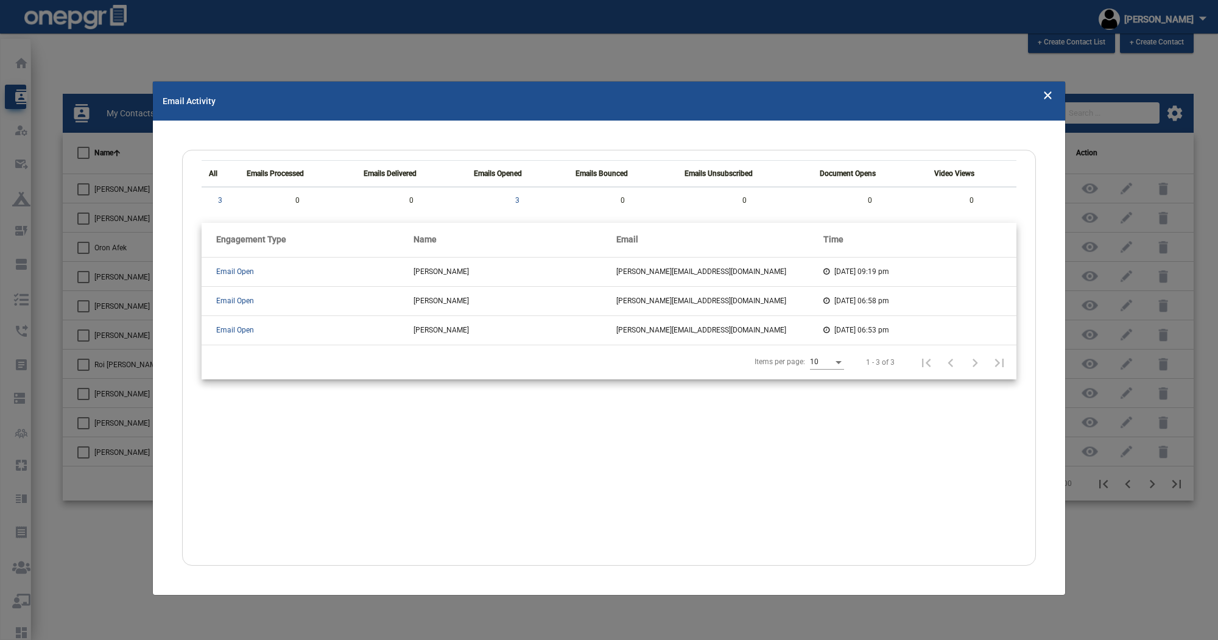
click at [688, 96] on icon "Close" at bounding box center [1048, 94] width 10 height 18
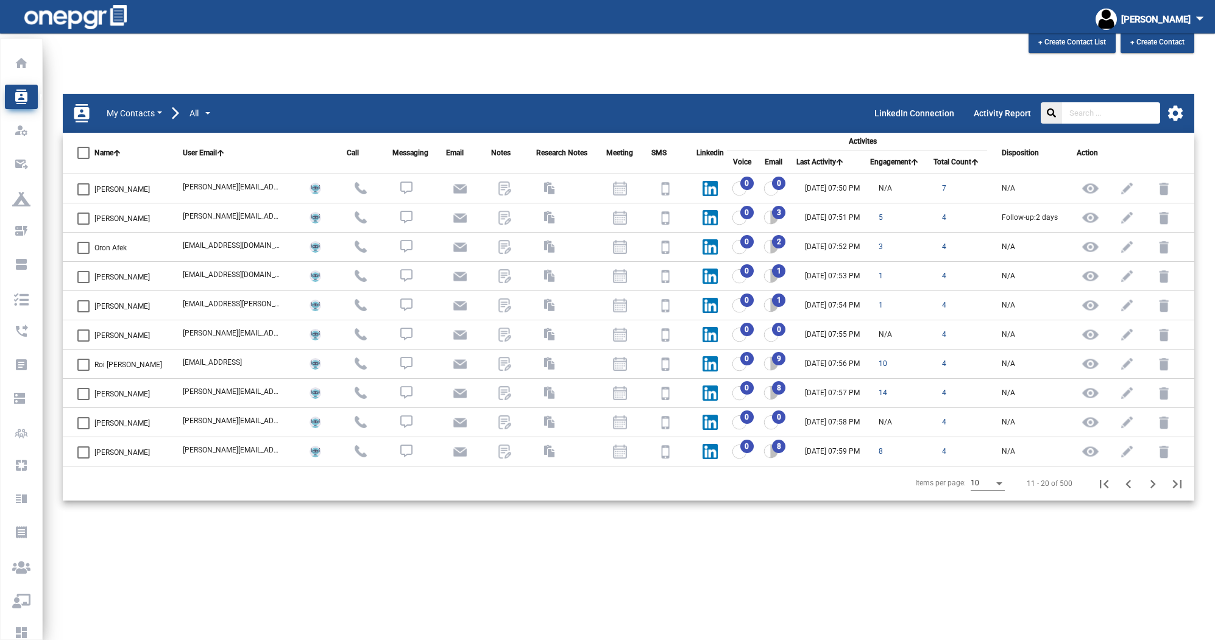
drag, startPoint x: 129, startPoint y: 219, endPoint x: 118, endPoint y: 219, distance: 11.0
click at [118, 219] on td "[PERSON_NAME]" at bounding box center [115, 217] width 105 height 29
click at [130, 217] on td "[PERSON_NAME]" at bounding box center [115, 217] width 105 height 29
drag, startPoint x: 130, startPoint y: 219, endPoint x: 91, endPoint y: 217, distance: 38.4
click at [91, 217] on td "[PERSON_NAME]" at bounding box center [115, 217] width 105 height 29
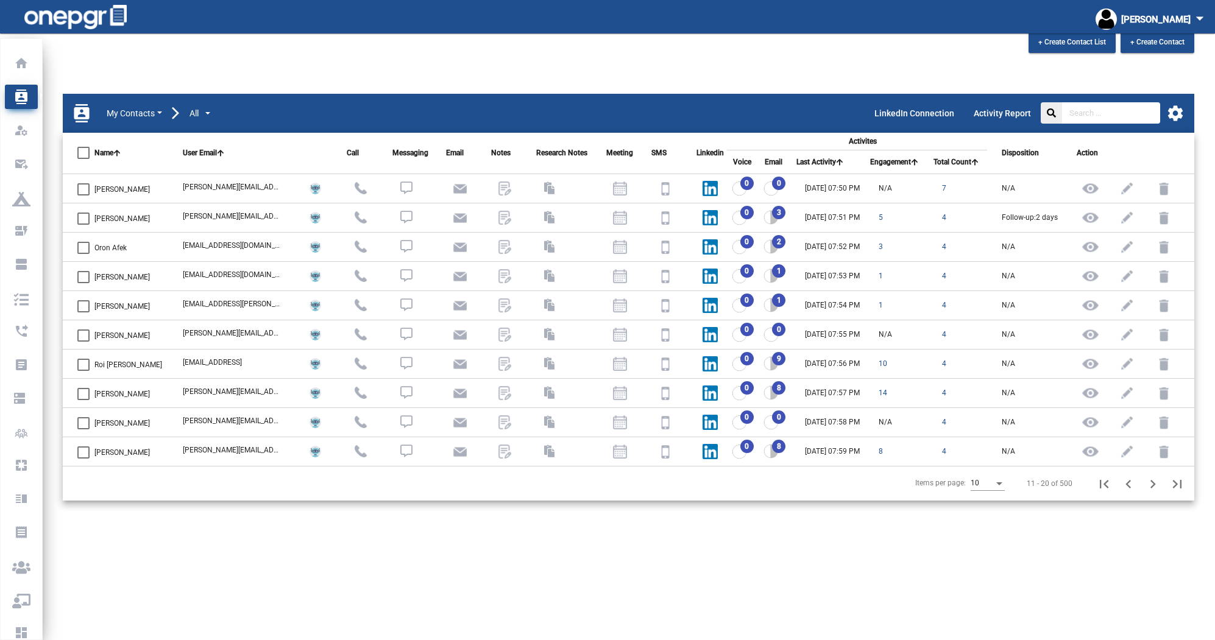
scroll to position [37, 0]
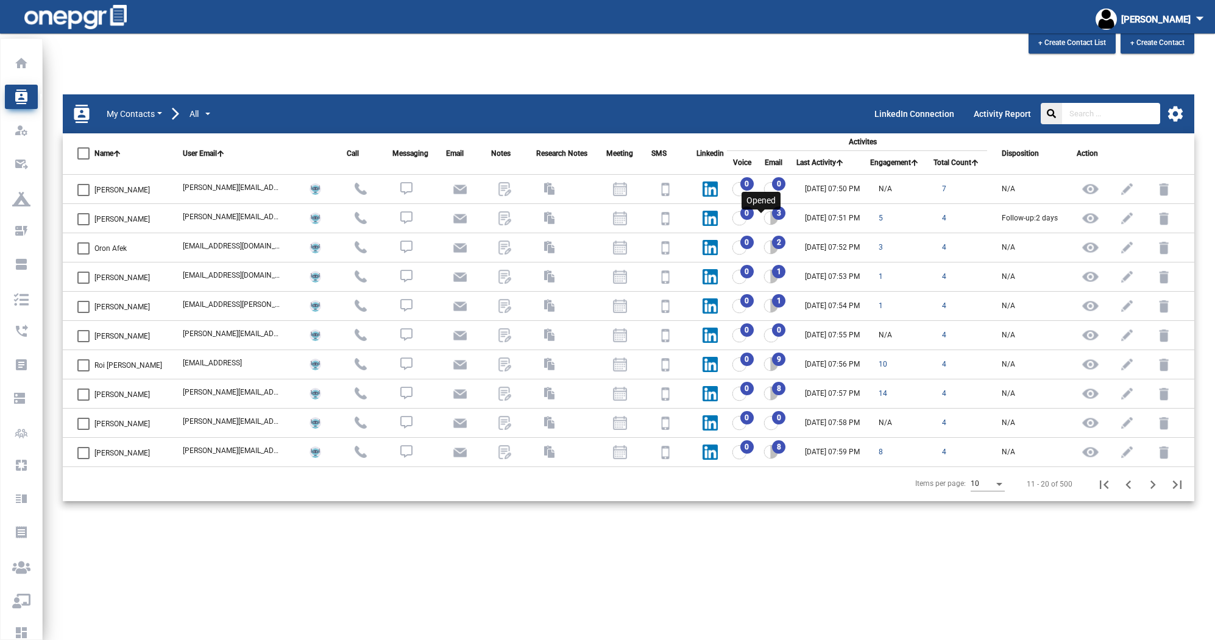
click at [688, 212] on img at bounding box center [770, 218] width 15 height 15
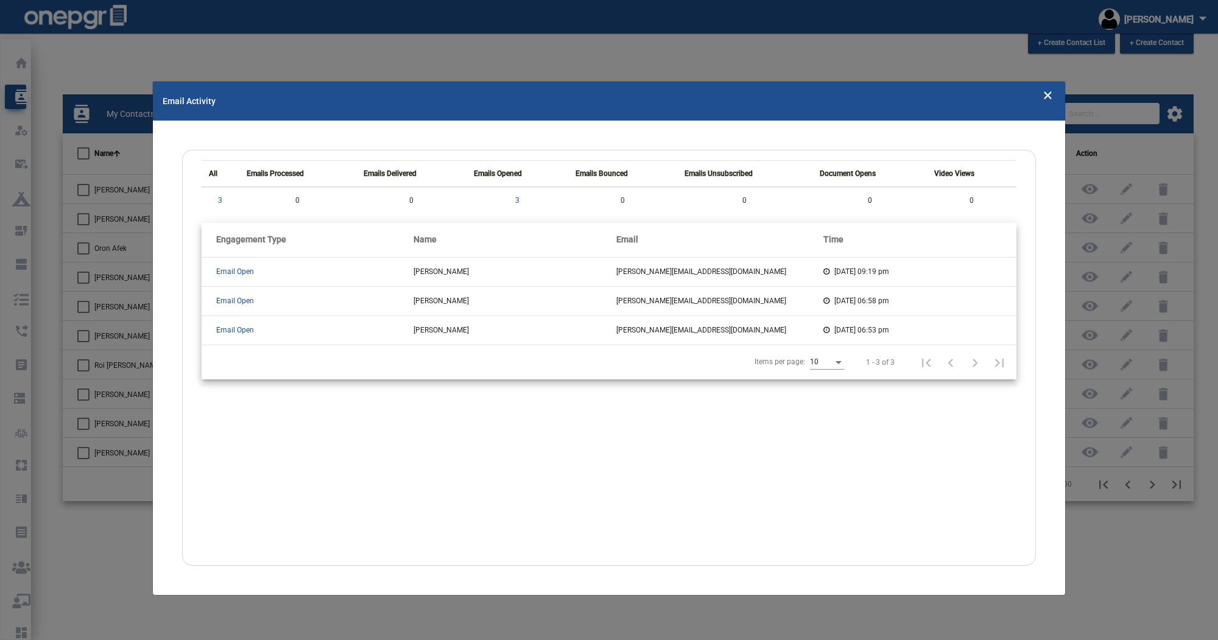
click at [688, 95] on icon "Close" at bounding box center [1048, 94] width 10 height 18
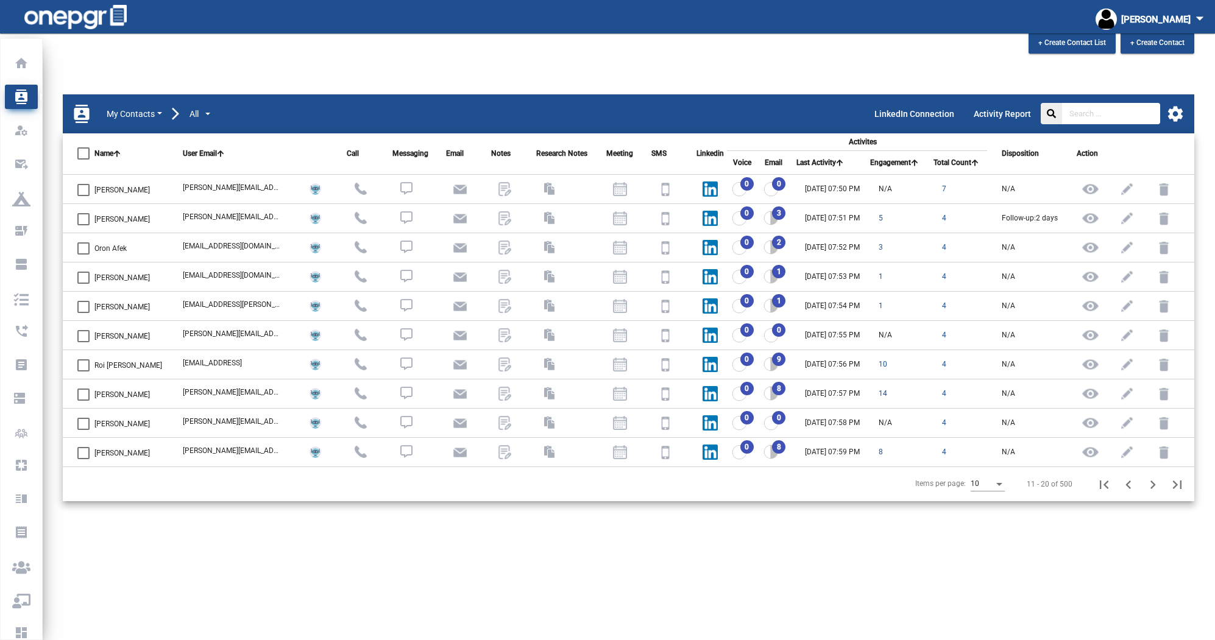
drag, startPoint x: 175, startPoint y: 214, endPoint x: 247, endPoint y: 216, distance: 71.9
click at [247, 216] on td "[PERSON_NAME][EMAIL_ADDRESS][DOMAIN_NAME]" at bounding box center [227, 217] width 119 height 29
copy div "[PERSON_NAME][EMAIL_ADDRESS][DOMAIN_NAME]"
drag, startPoint x: 165, startPoint y: 213, endPoint x: 181, endPoint y: 215, distance: 15.9
click at [178, 214] on td "[PERSON_NAME][EMAIL_ADDRESS][DOMAIN_NAME] [PERSON_NAME][EMAIL_ADDRESS][DOMAIN_N…" at bounding box center [227, 217] width 119 height 29
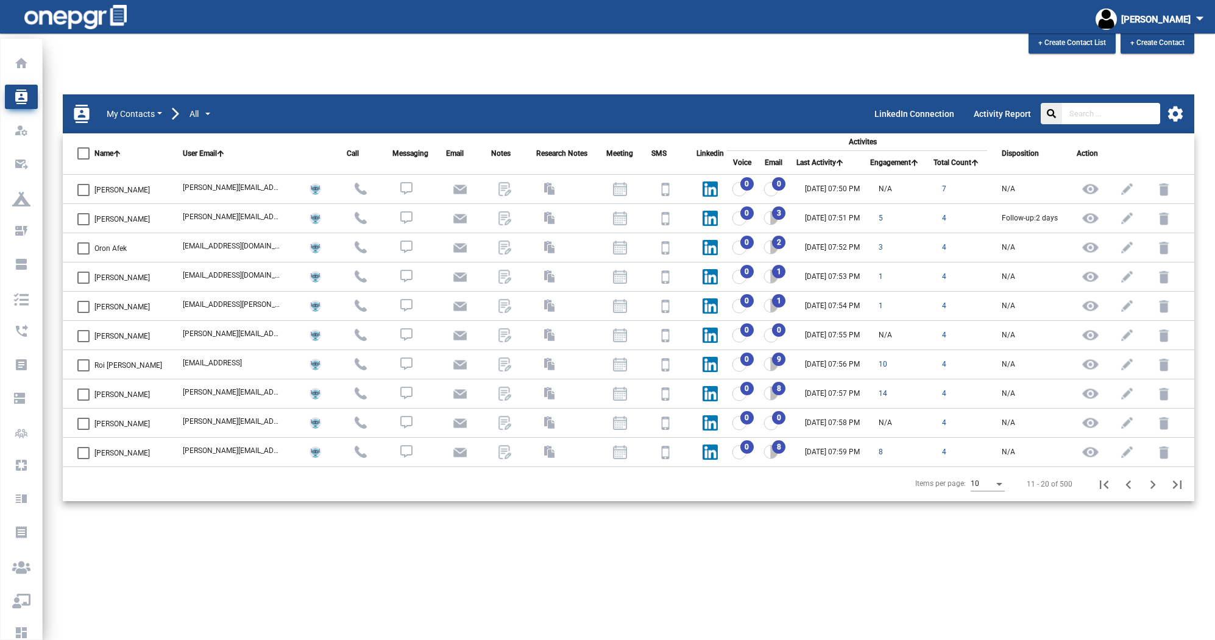
drag, startPoint x: 236, startPoint y: 218, endPoint x: 171, endPoint y: 212, distance: 66.1
click at [171, 212] on td "[PERSON_NAME][EMAIL_ADDRESS][DOMAIN_NAME]" at bounding box center [227, 217] width 119 height 29
copy div "[PERSON_NAME][EMAIL_ADDRESS][DOMAIN_NAME]"
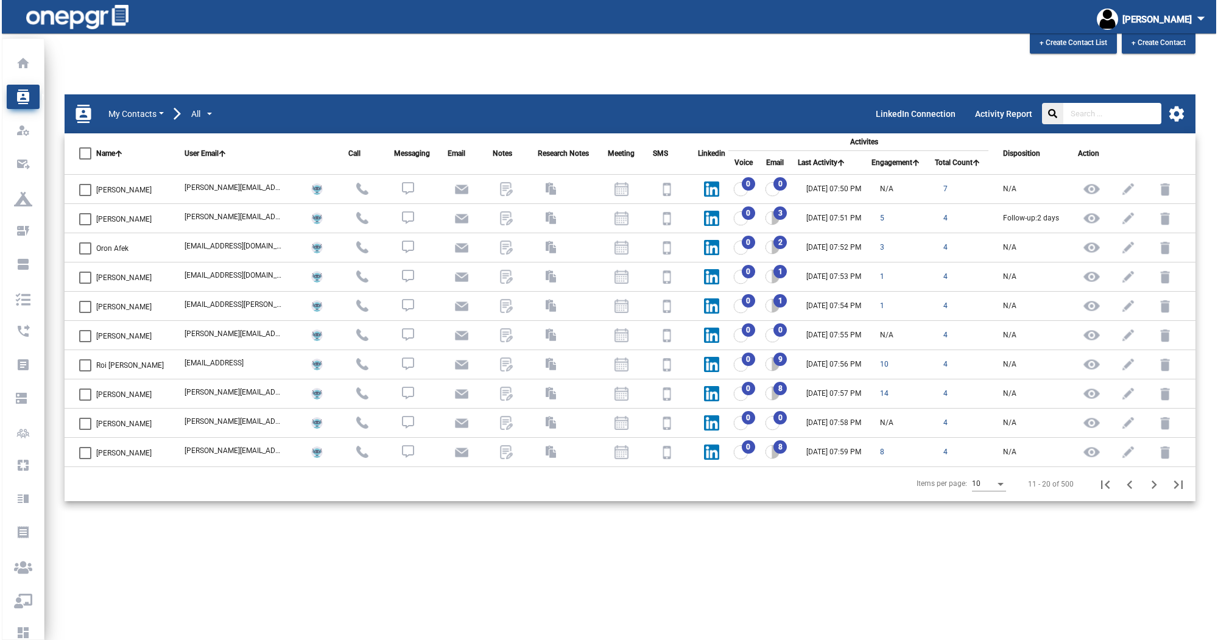
scroll to position [38, 0]
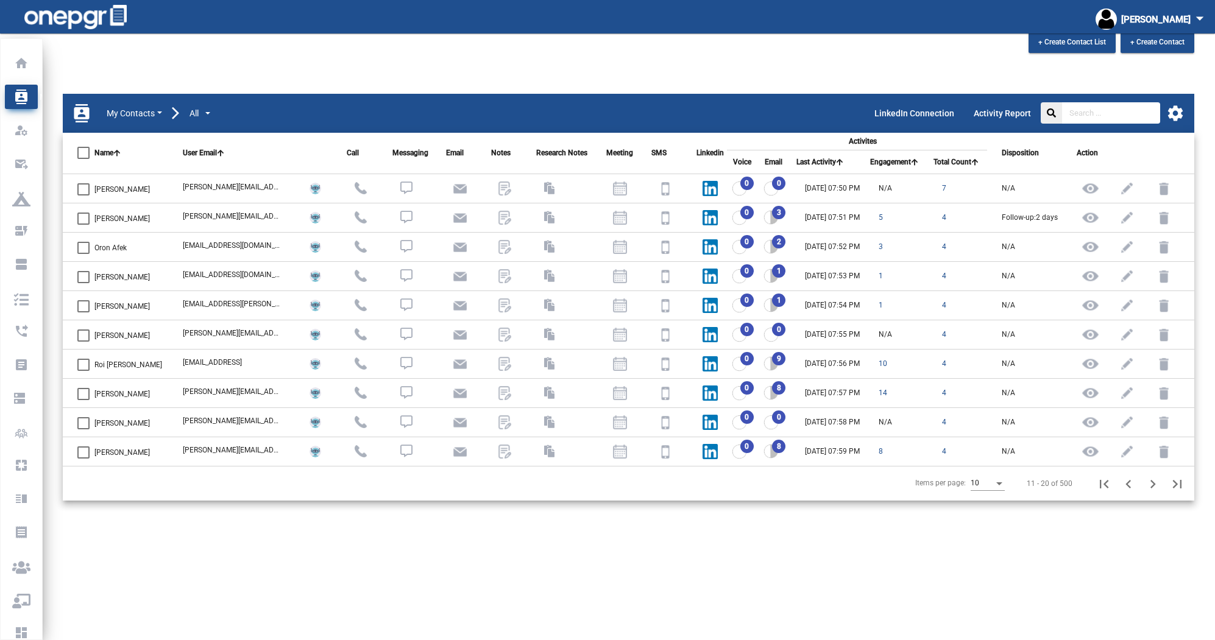
click at [127, 361] on td "Roi [PERSON_NAME]" at bounding box center [115, 363] width 105 height 29
click at [118, 365] on span "Roi [PERSON_NAME]" at bounding box center [128, 365] width 68 height 15
click at [83, 371] on input "Roi [PERSON_NAME]" at bounding box center [83, 371] width 1 height 1
click at [118, 365] on span "Roi [PERSON_NAME]" at bounding box center [128, 365] width 68 height 15
click at [83, 371] on input "Roi [PERSON_NAME]" at bounding box center [83, 371] width 1 height 1
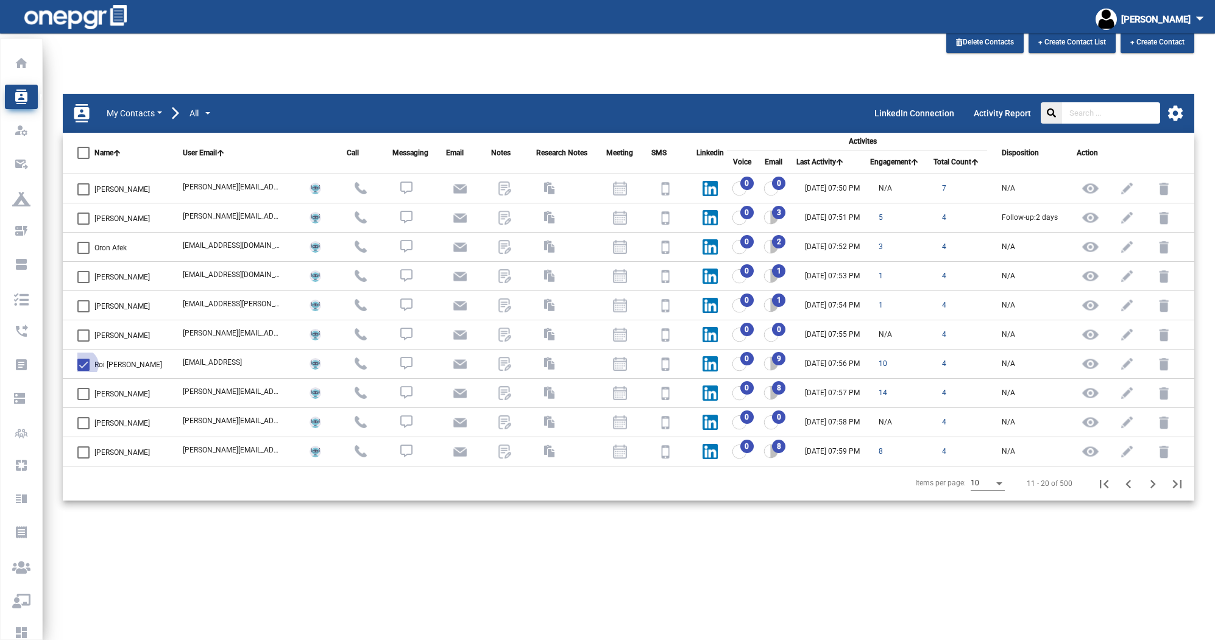
checkbox input "false"
drag, startPoint x: 121, startPoint y: 364, endPoint x: 96, endPoint y: 363, distance: 25.0
click at [96, 363] on td "Roi [PERSON_NAME]" at bounding box center [115, 363] width 105 height 29
copy span "Roi [PERSON_NAME]"
click at [688, 367] on img at bounding box center [770, 363] width 15 height 15
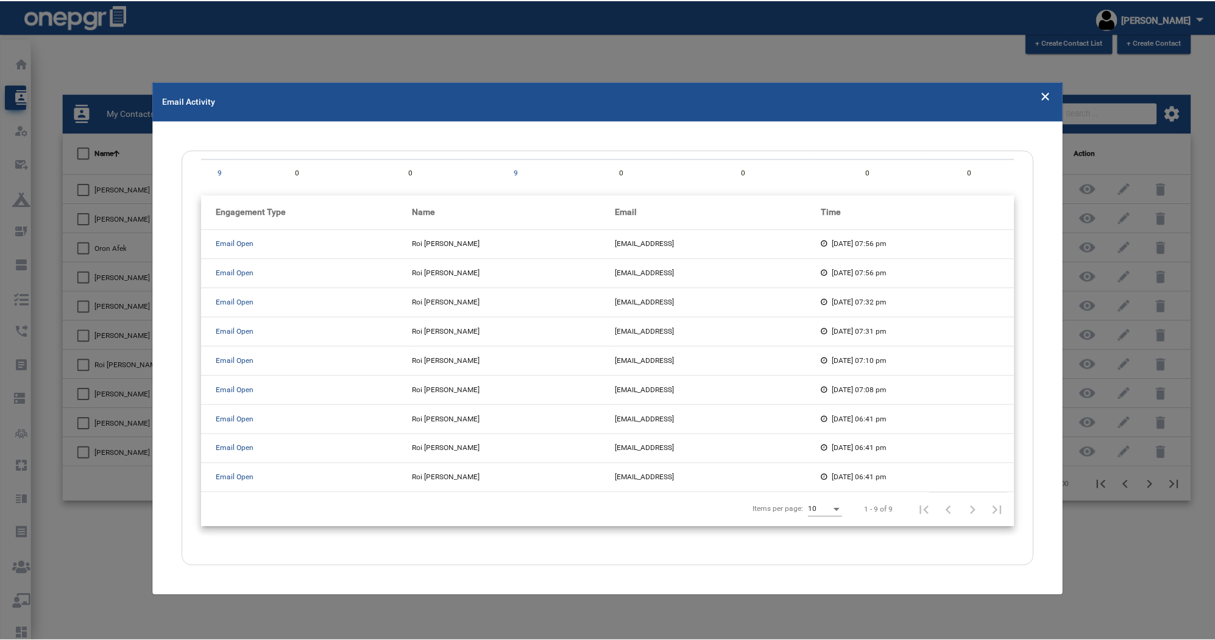
scroll to position [0, 0]
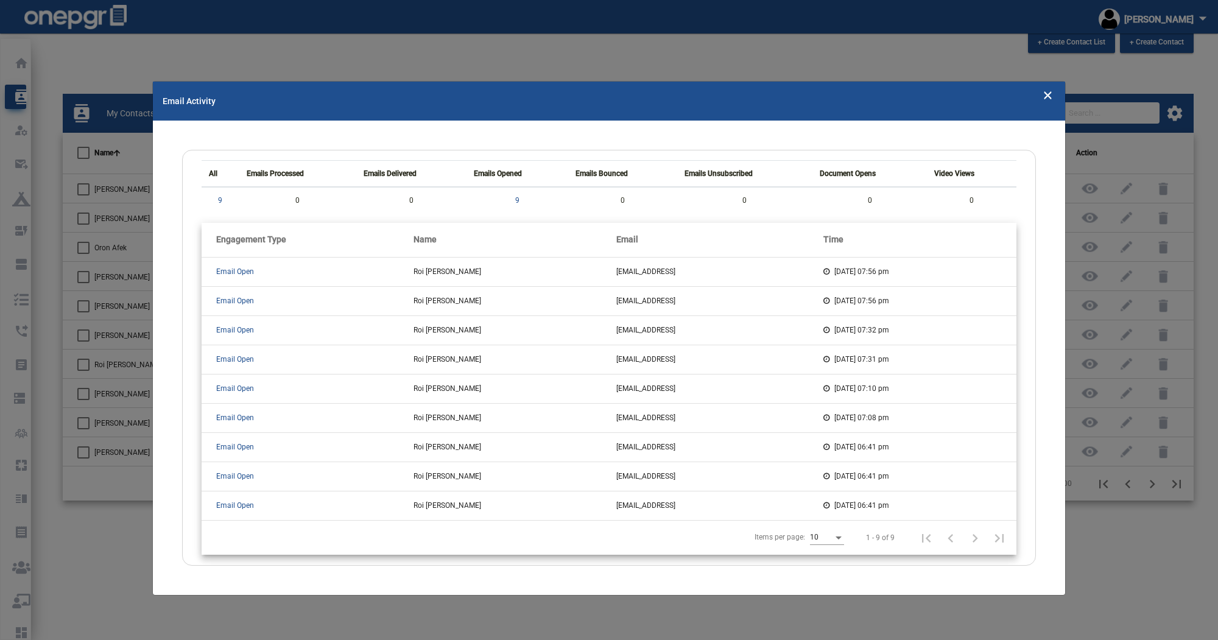
click at [688, 63] on modal-container "Email Activity All Emails Processed Emails Delivered Emails Opened Emails Bounc…" at bounding box center [609, 320] width 1218 height 640
click at [688, 96] on icon "Close" at bounding box center [1048, 94] width 10 height 18
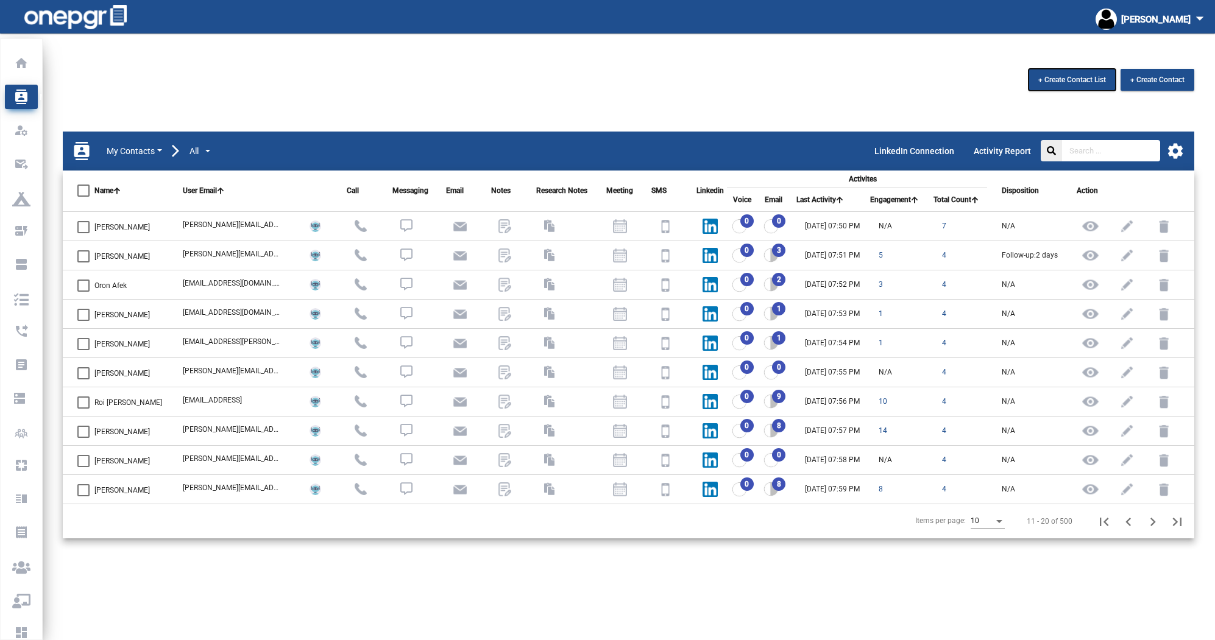
click at [688, 83] on span "+ Create Contact List" at bounding box center [1072, 80] width 68 height 9
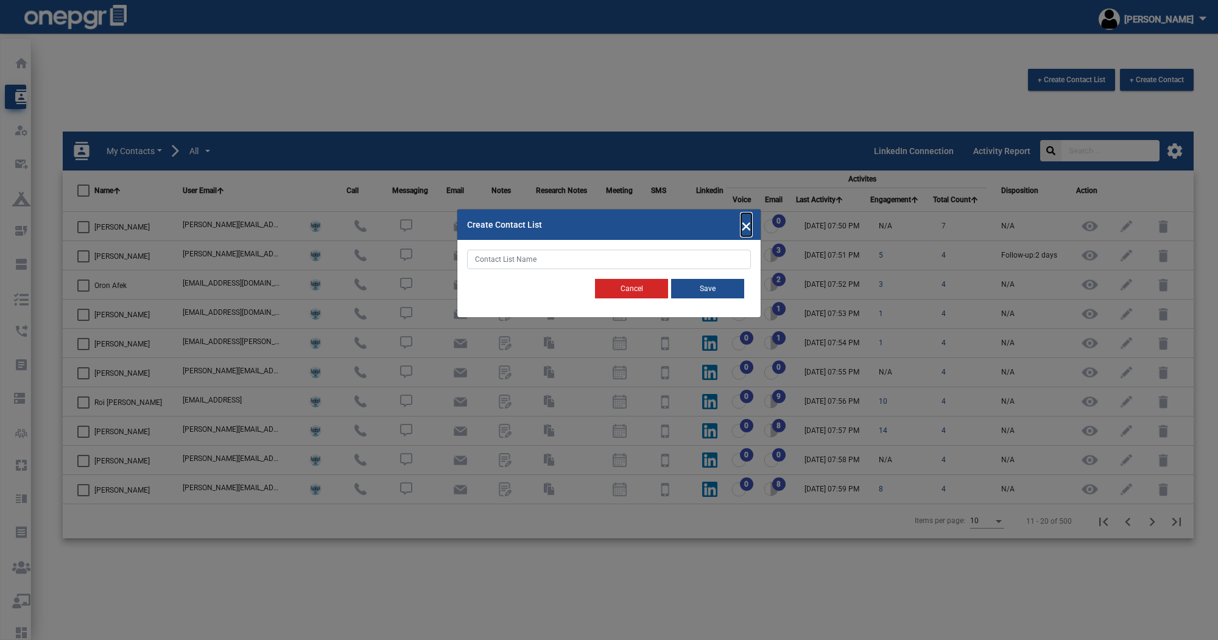
click at [688, 227] on span "×" at bounding box center [746, 224] width 10 height 23
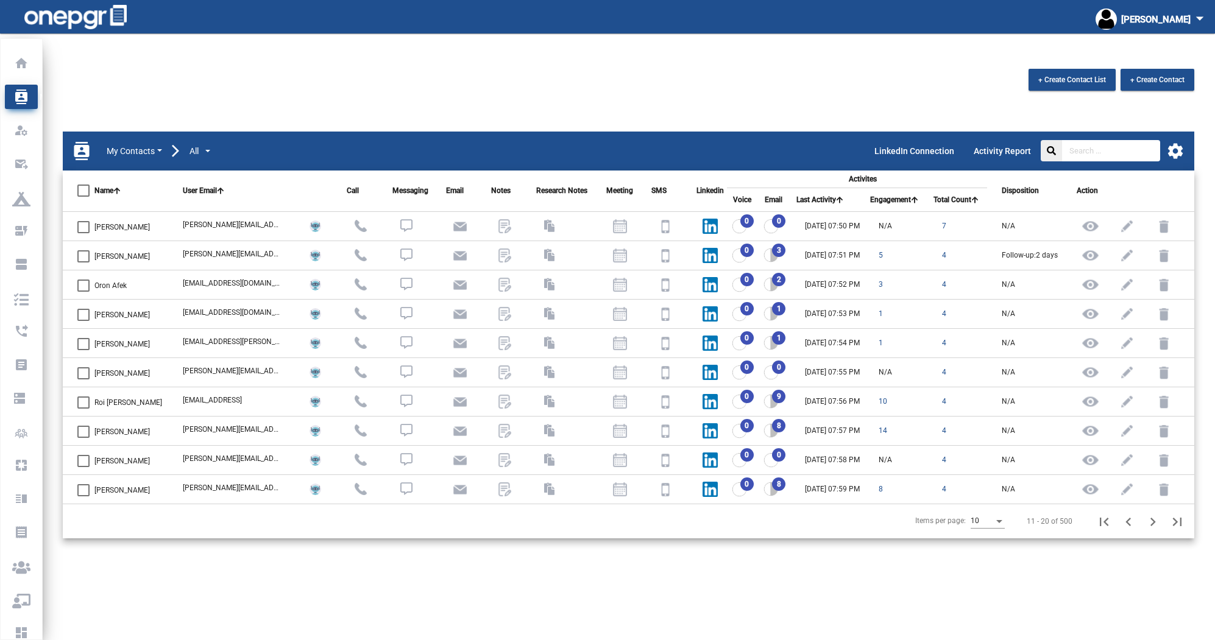
drag, startPoint x: 625, startPoint y: 146, endPoint x: 568, endPoint y: 160, distance: 58.4
click at [593, 156] on mat-toolbar "contacts My Contacts All LinkedIn Connection Activity Report settings" at bounding box center [628, 151] width 1131 height 39
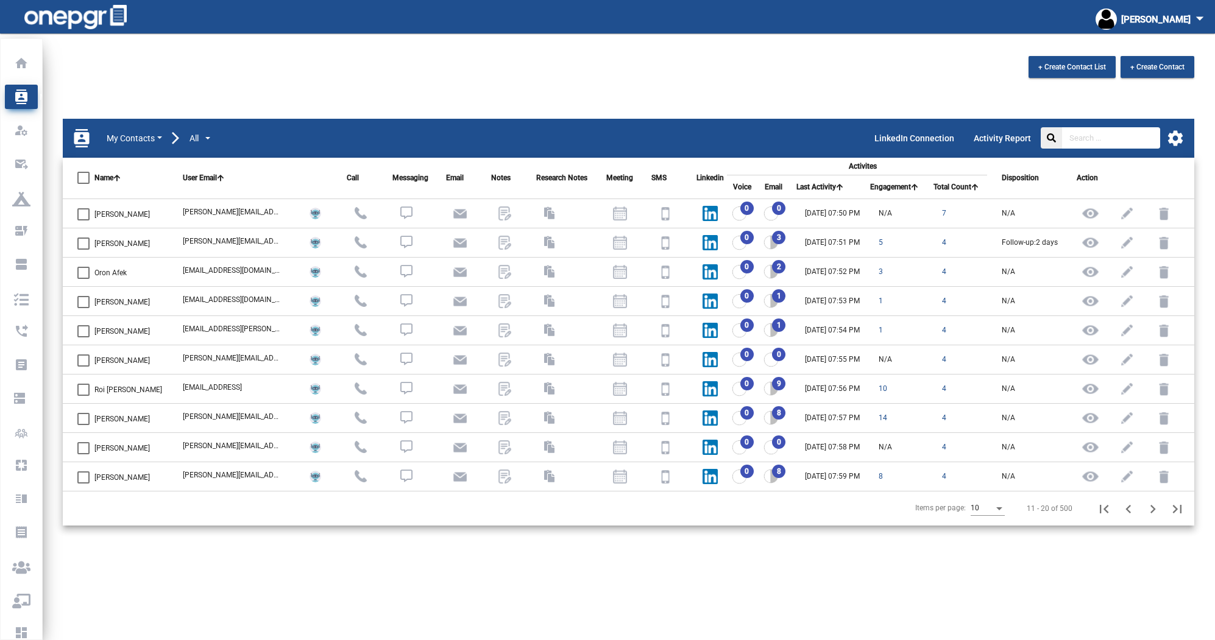
scroll to position [17, 0]
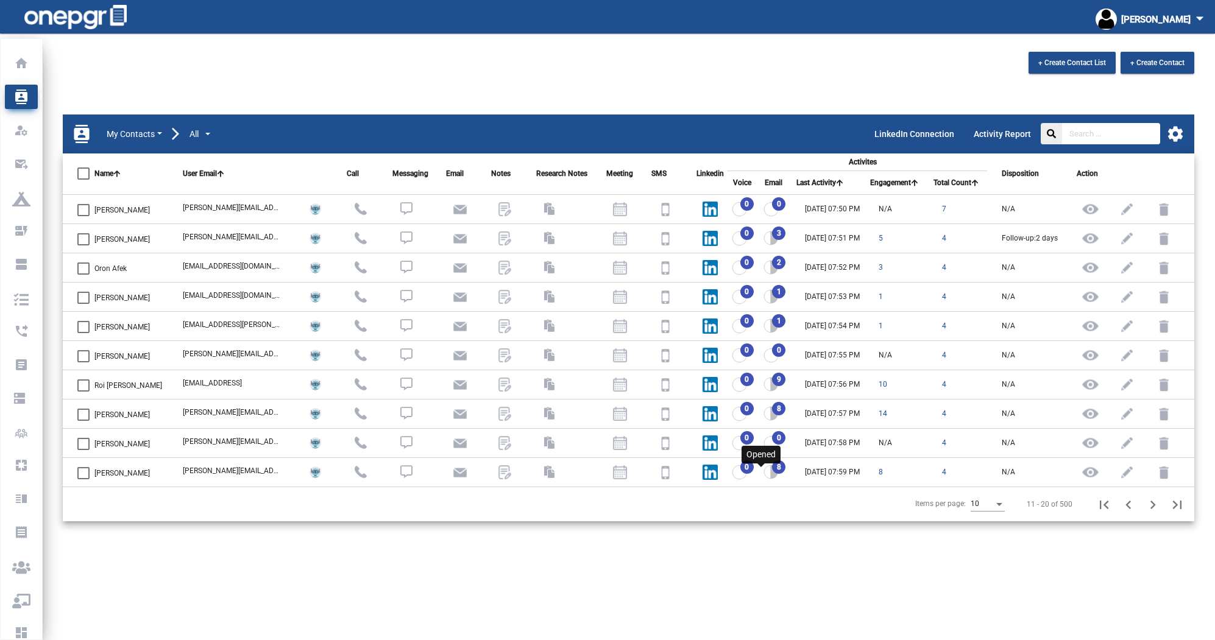
click at [688, 470] on img at bounding box center [770, 472] width 15 height 15
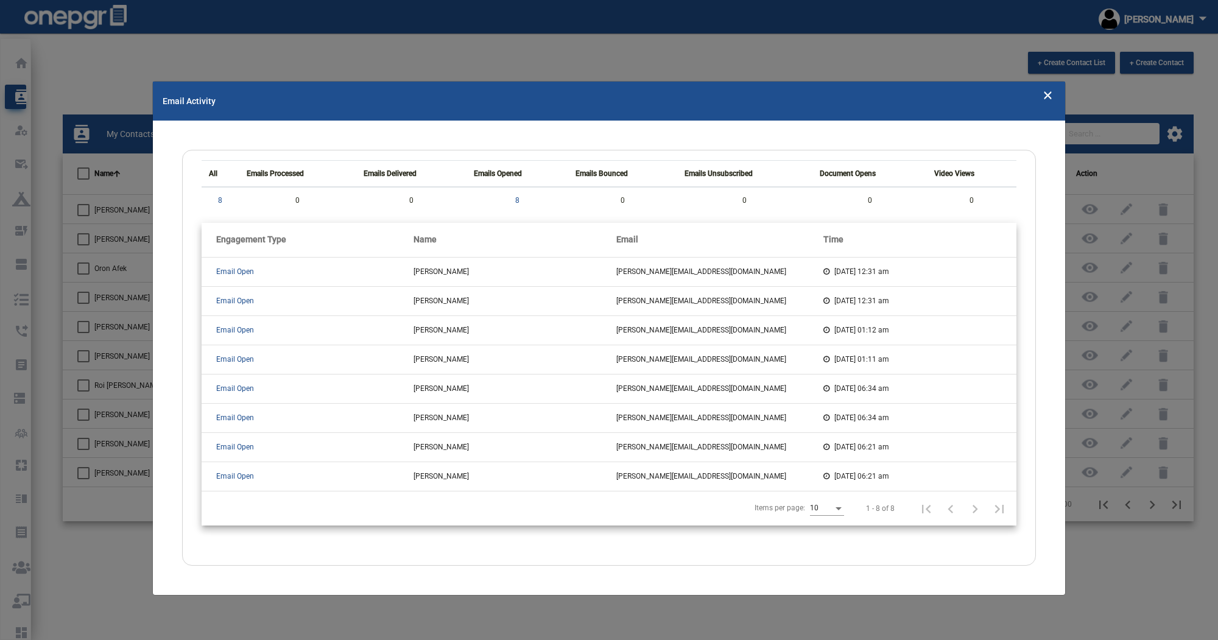
click at [395, 175] on th "Emails Delivered" at bounding box center [411, 174] width 110 height 27
click at [688, 96] on mat-toolbar "Email Activity" at bounding box center [609, 101] width 913 height 39
click at [688, 98] on icon "Close" at bounding box center [1048, 94] width 10 height 18
